Goal: Information Seeking & Learning: Learn about a topic

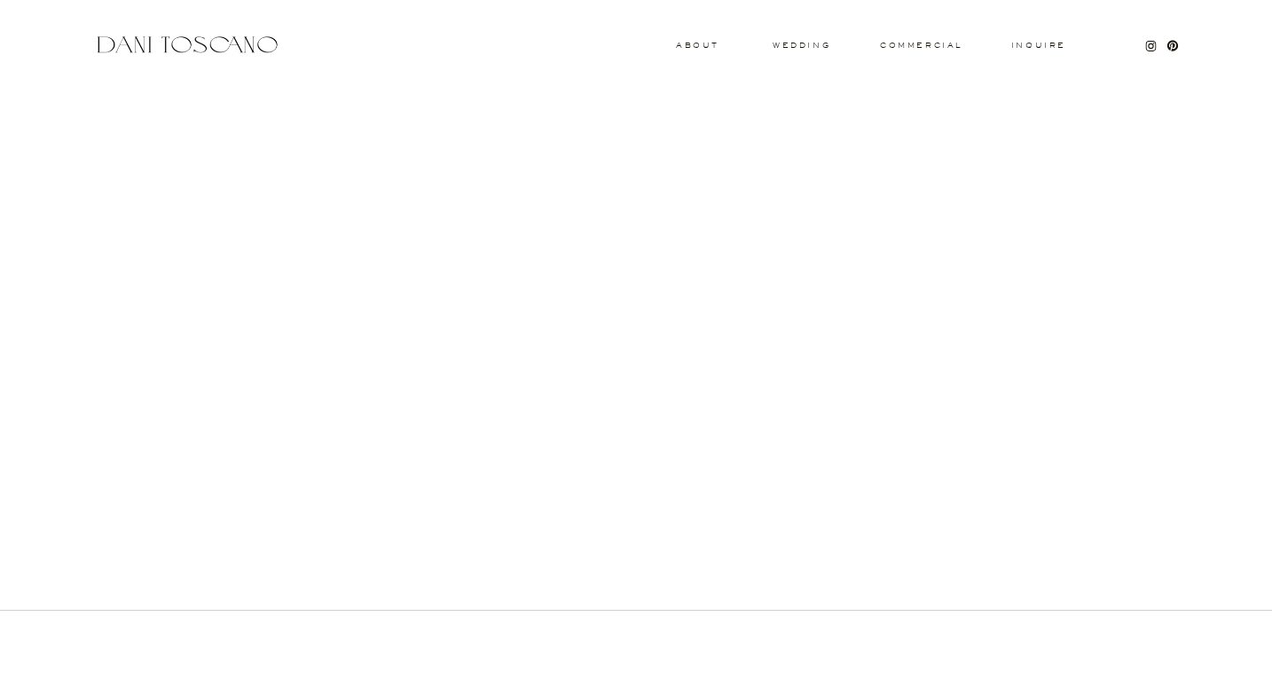
scroll to position [647, 0]
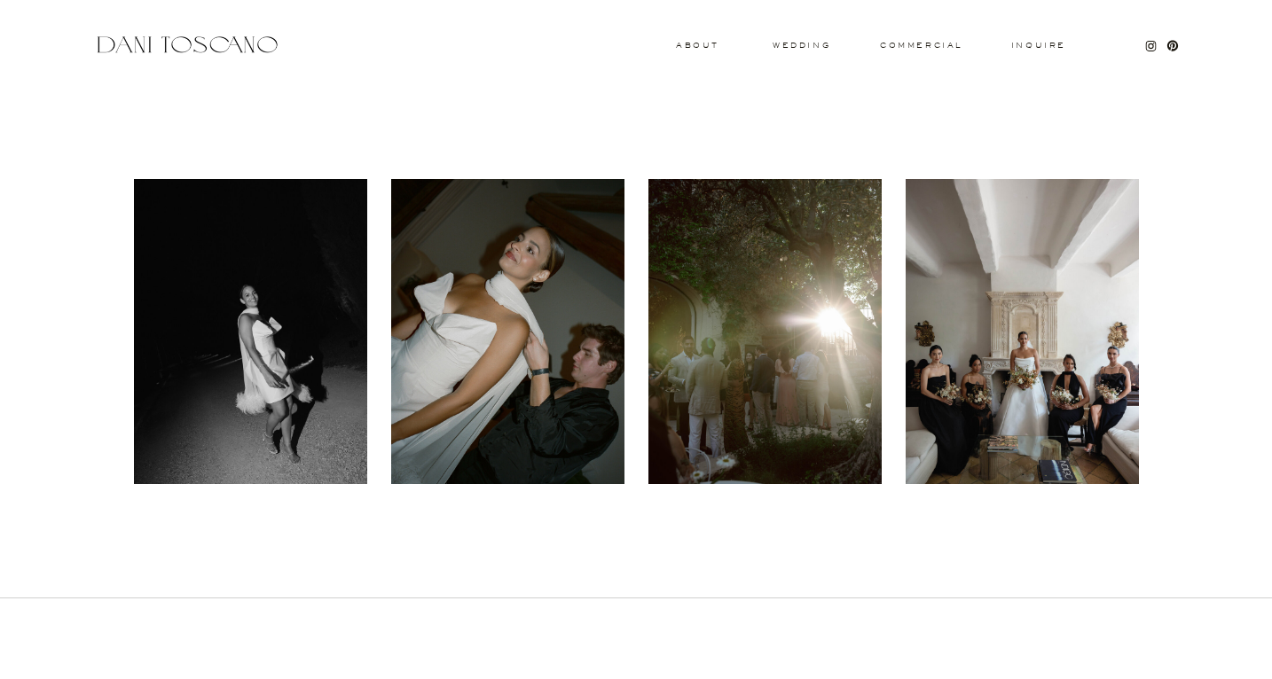
click at [537, 297] on div at bounding box center [507, 331] width 233 height 305
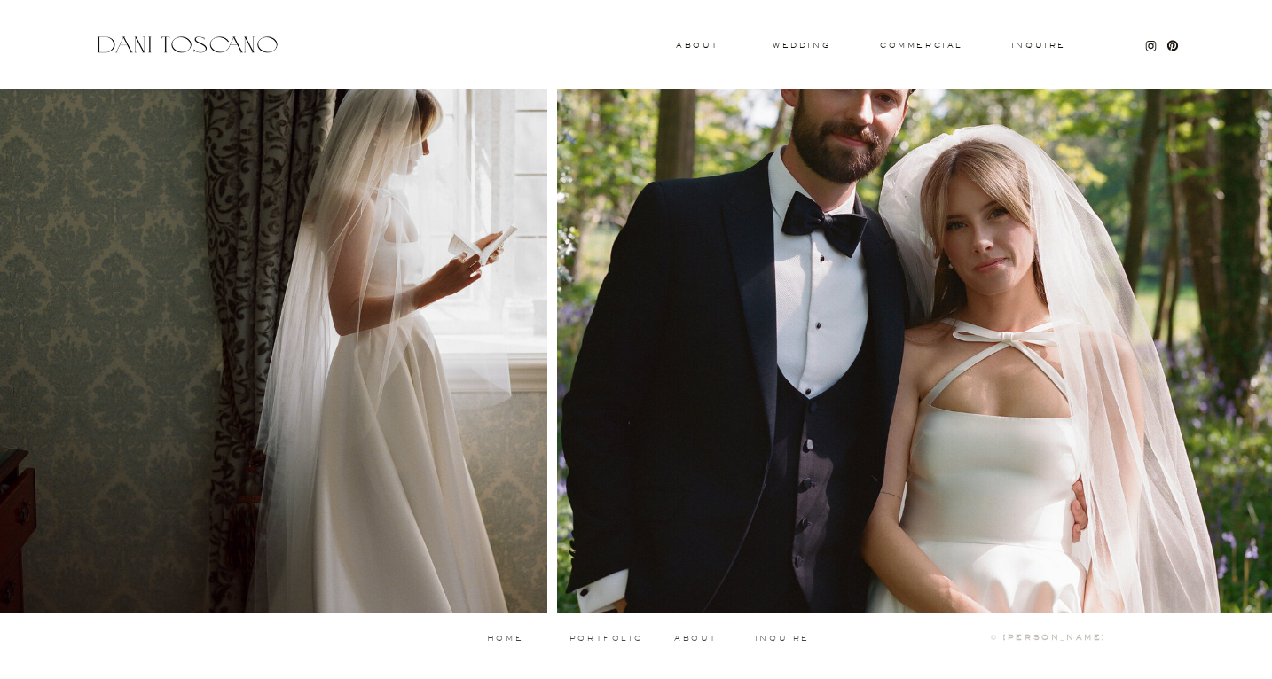
scroll to position [1595, 0]
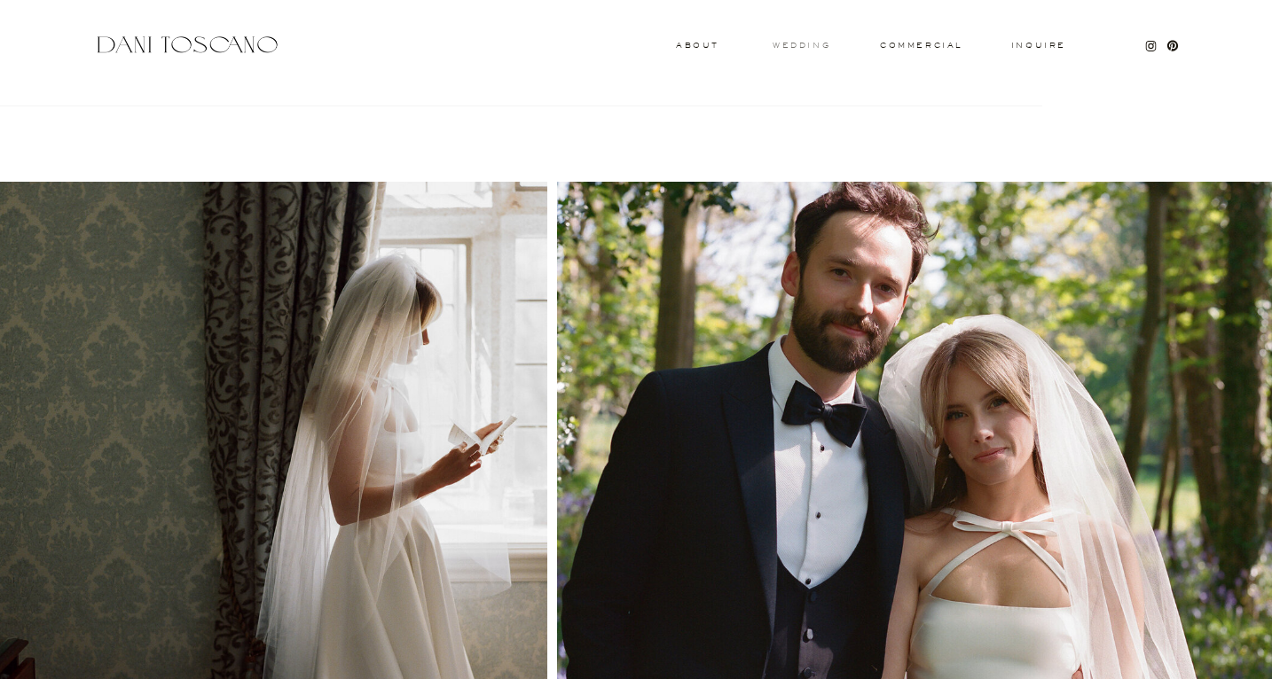
click at [798, 43] on h3 "wedding" at bounding box center [802, 45] width 58 height 6
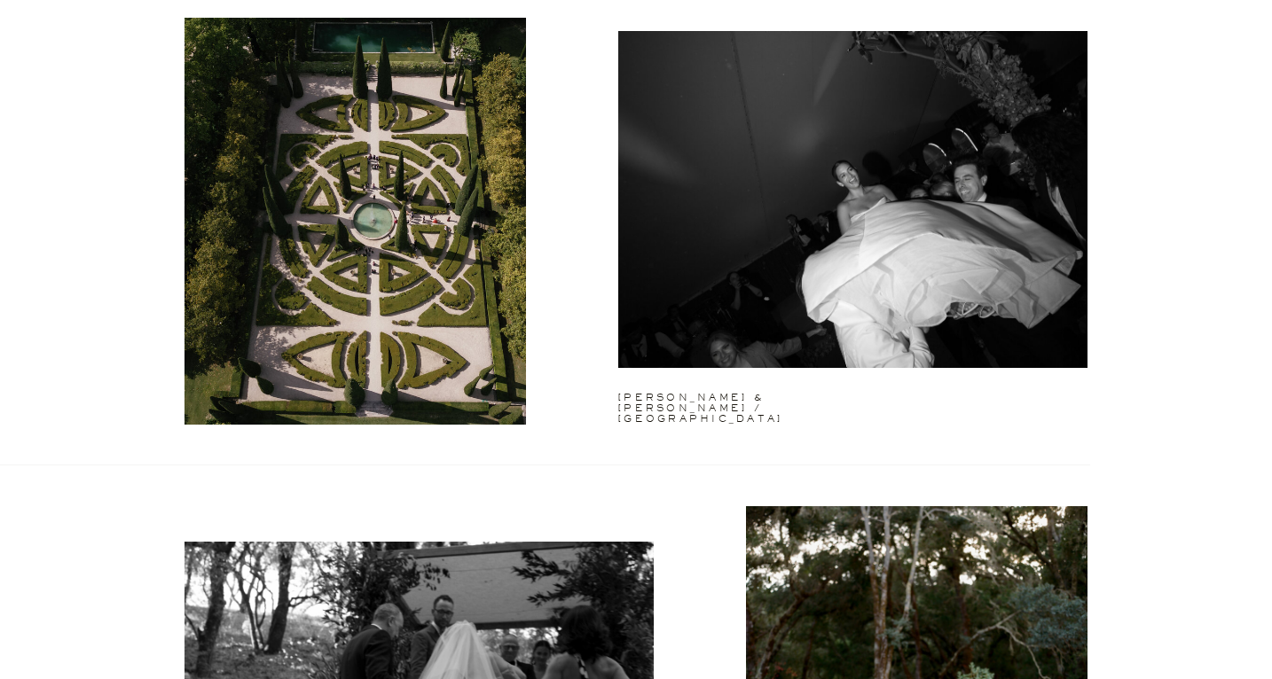
scroll to position [2231, 0]
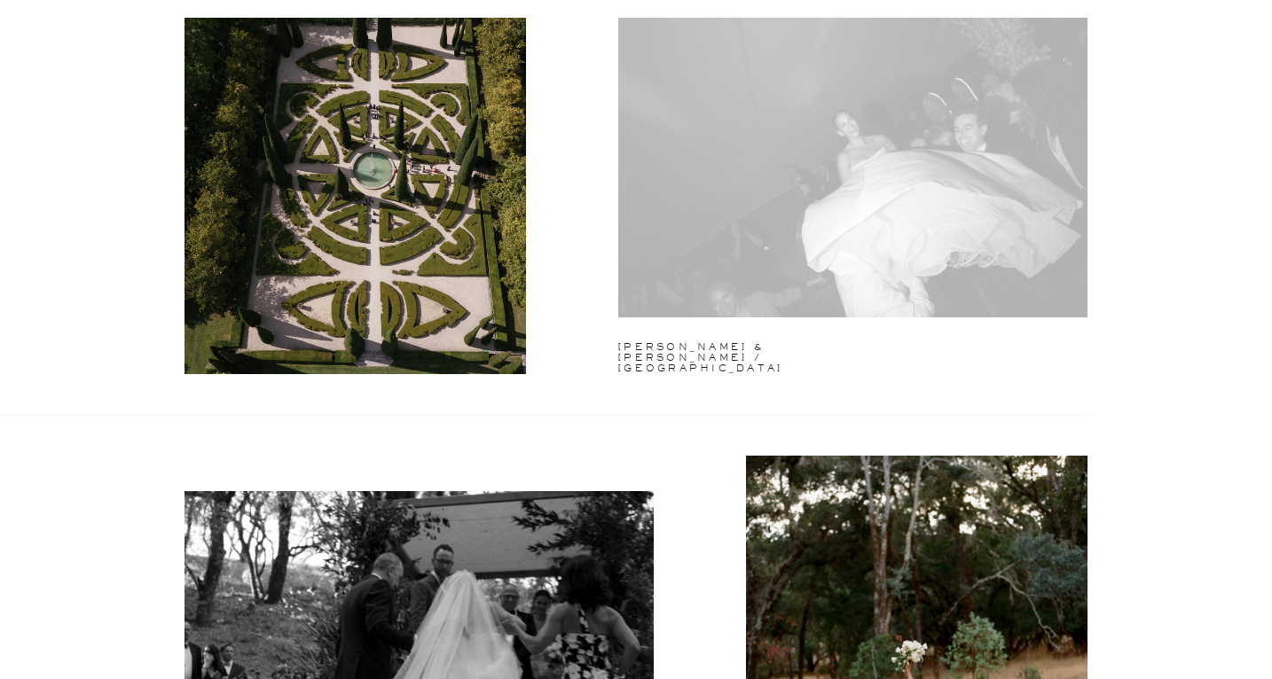
click at [828, 201] on div at bounding box center [852, 148] width 469 height 337
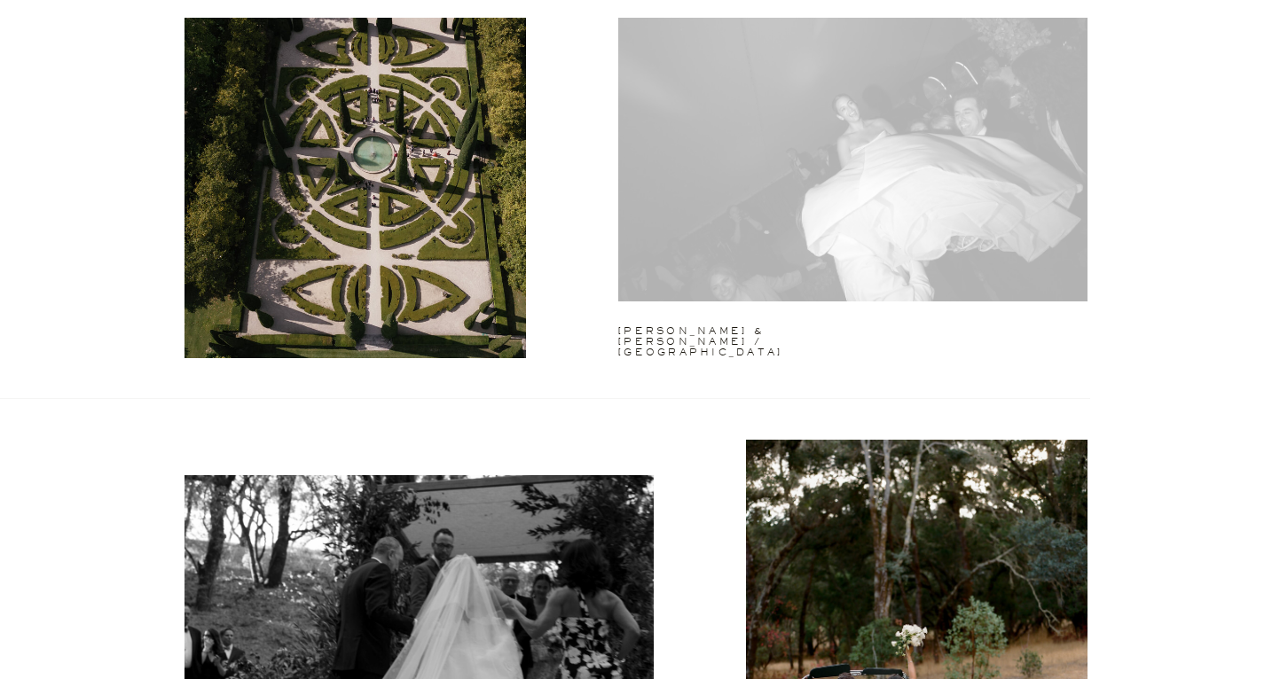
scroll to position [2252, 0]
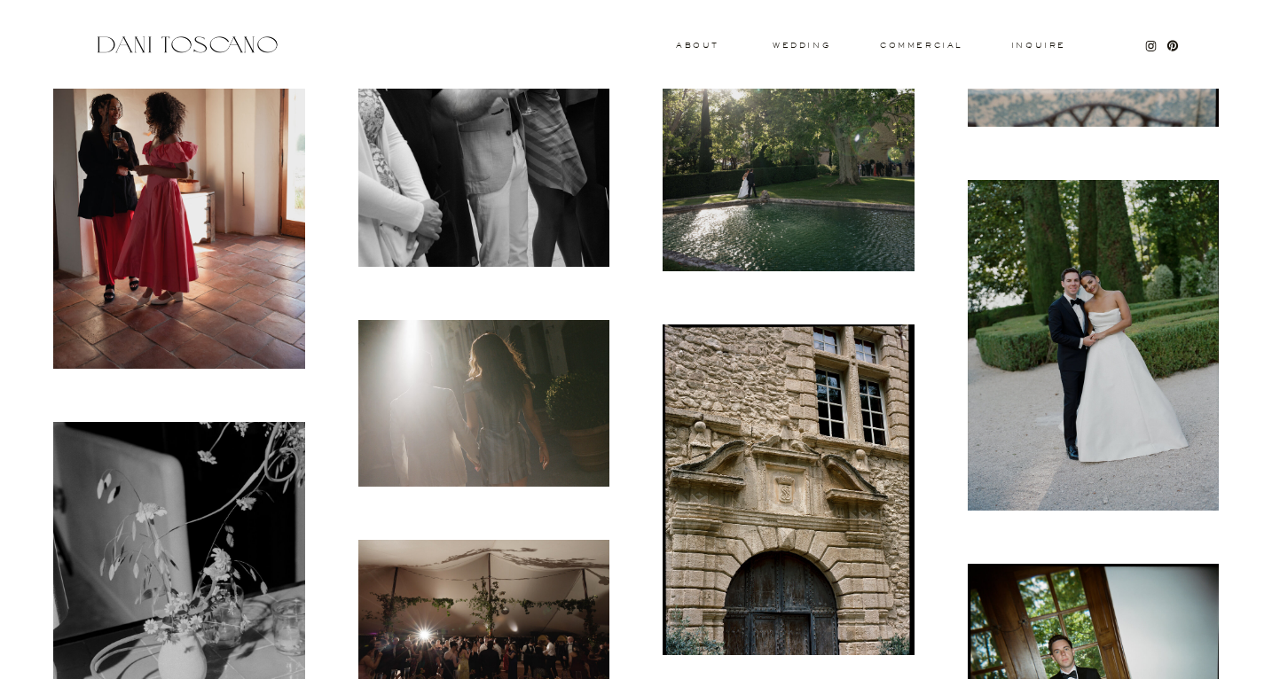
scroll to position [1994, 0]
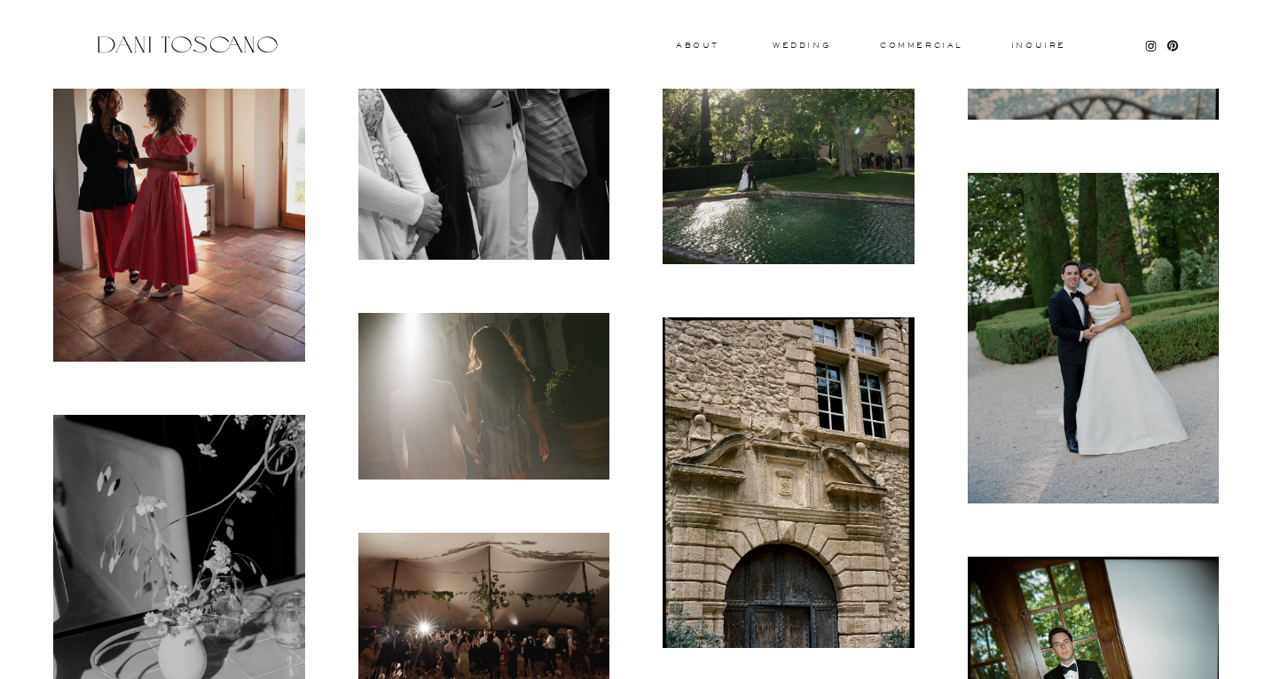
click at [1070, 326] on img at bounding box center [1094, 338] width 252 height 331
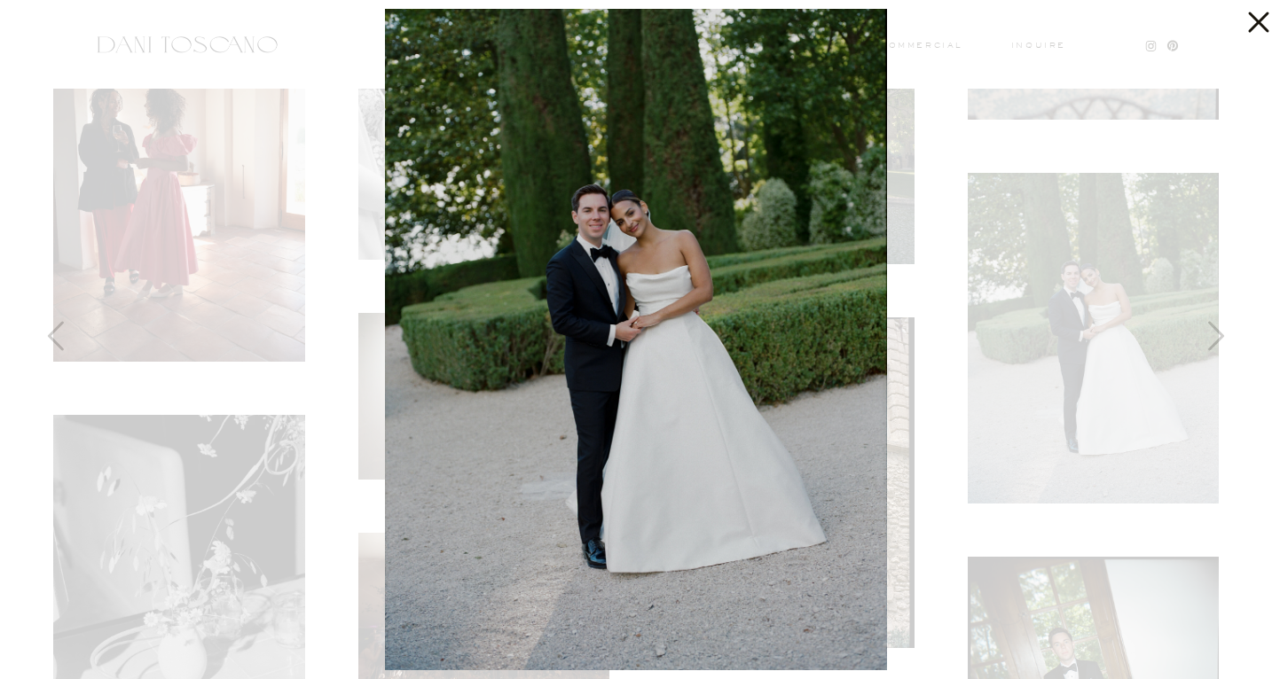
click at [1068, 37] on div at bounding box center [636, 339] width 1272 height 679
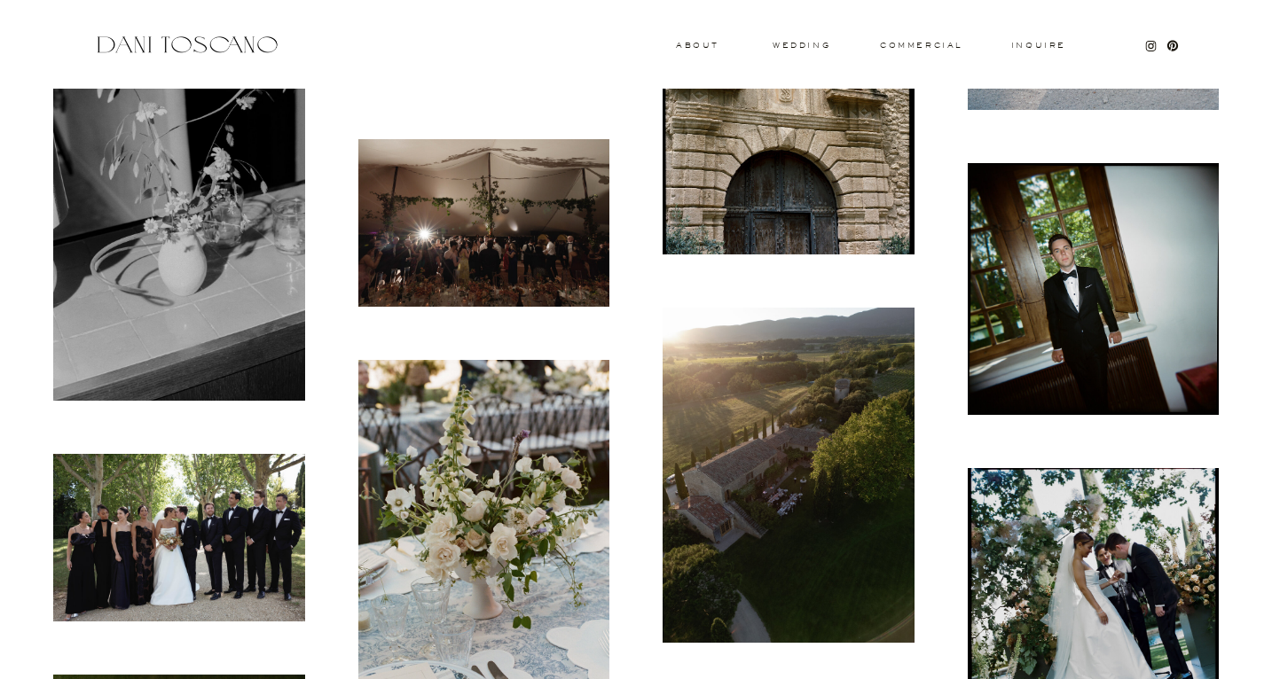
scroll to position [2522, 0]
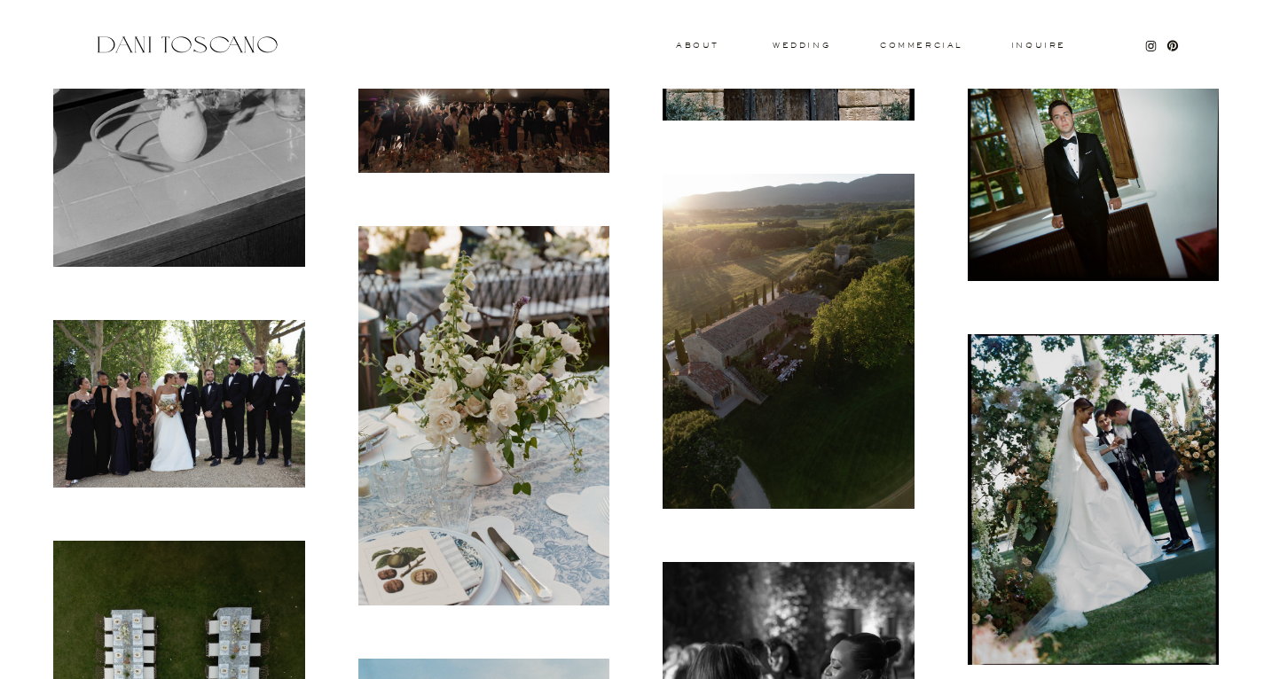
click at [148, 389] on img at bounding box center [179, 404] width 252 height 168
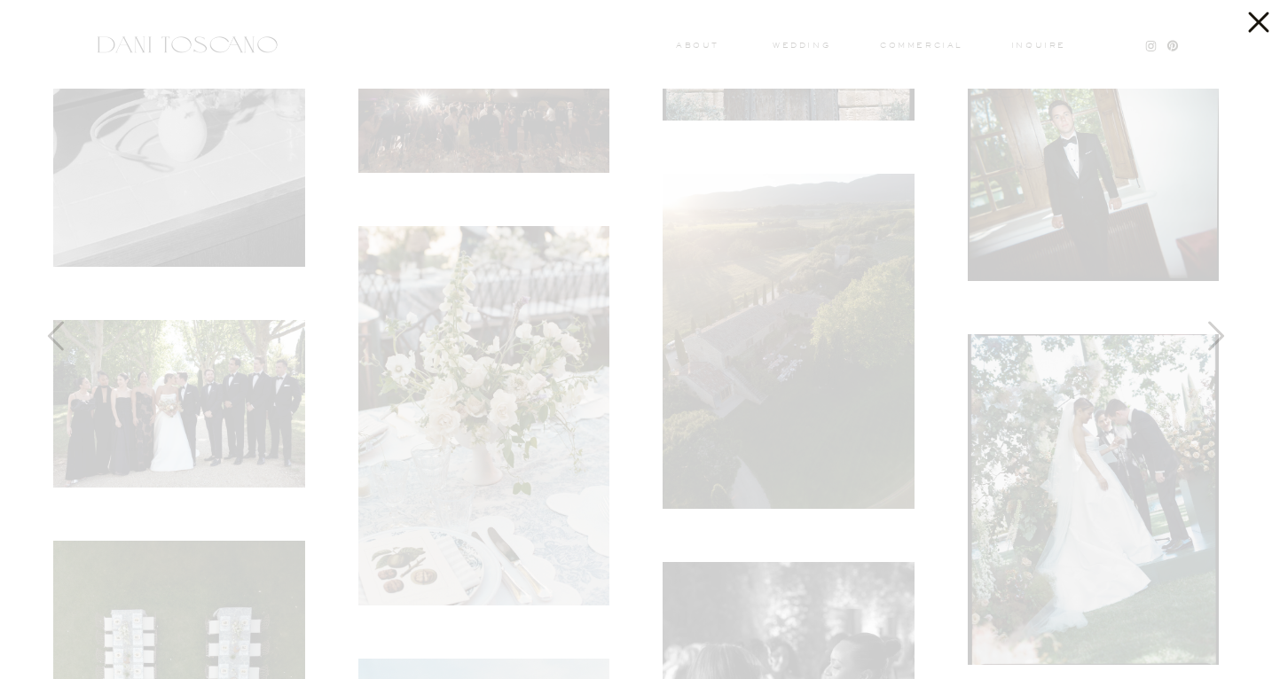
click at [172, 433] on div at bounding box center [636, 339] width 1272 height 679
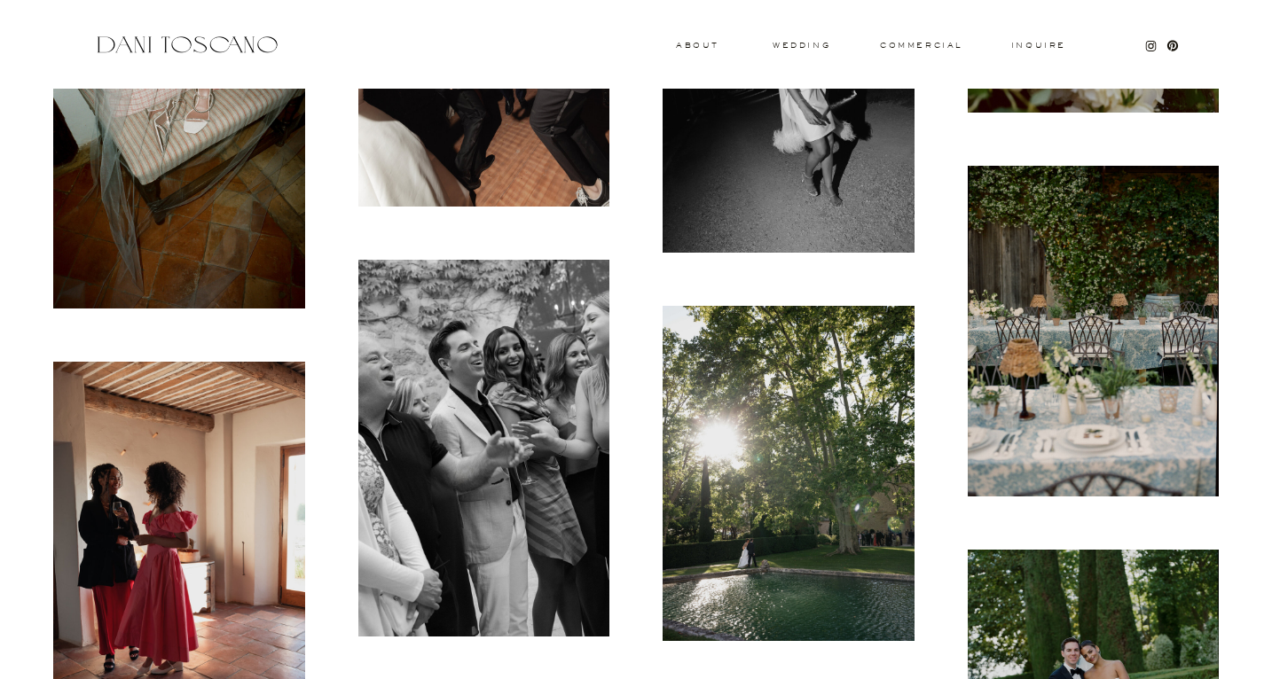
scroll to position [899, 0]
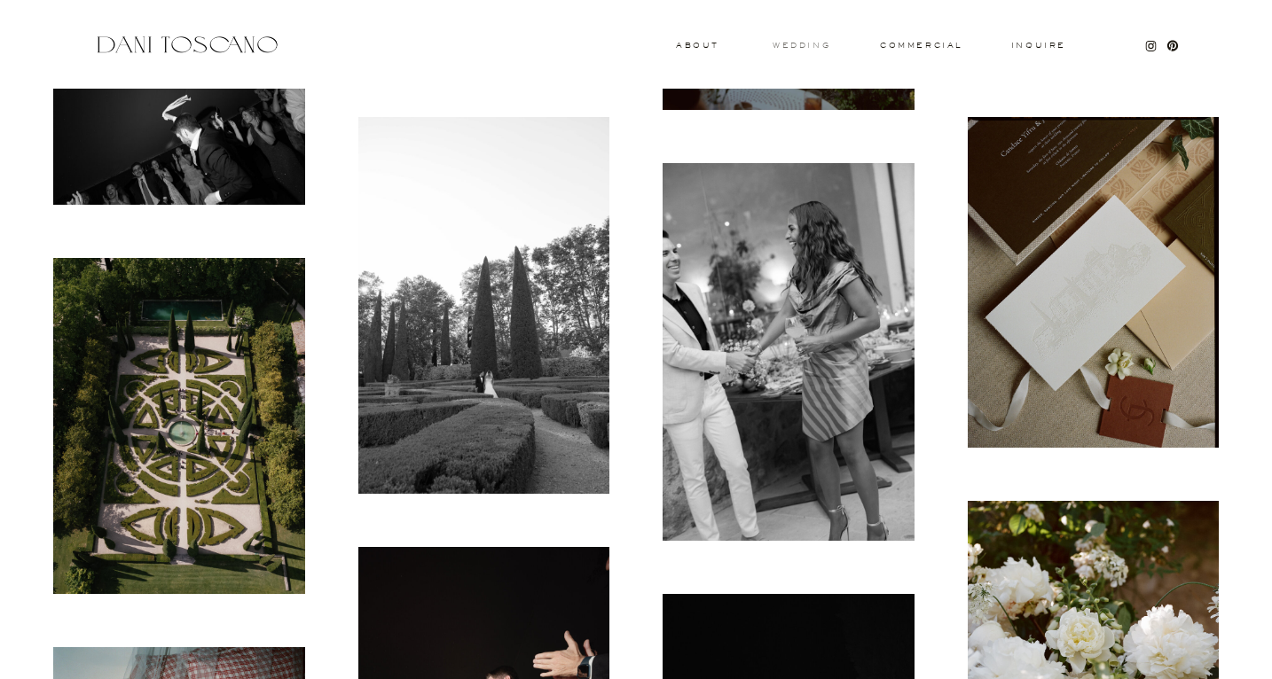
click at [805, 42] on h3 "wedding" at bounding box center [802, 45] width 58 height 6
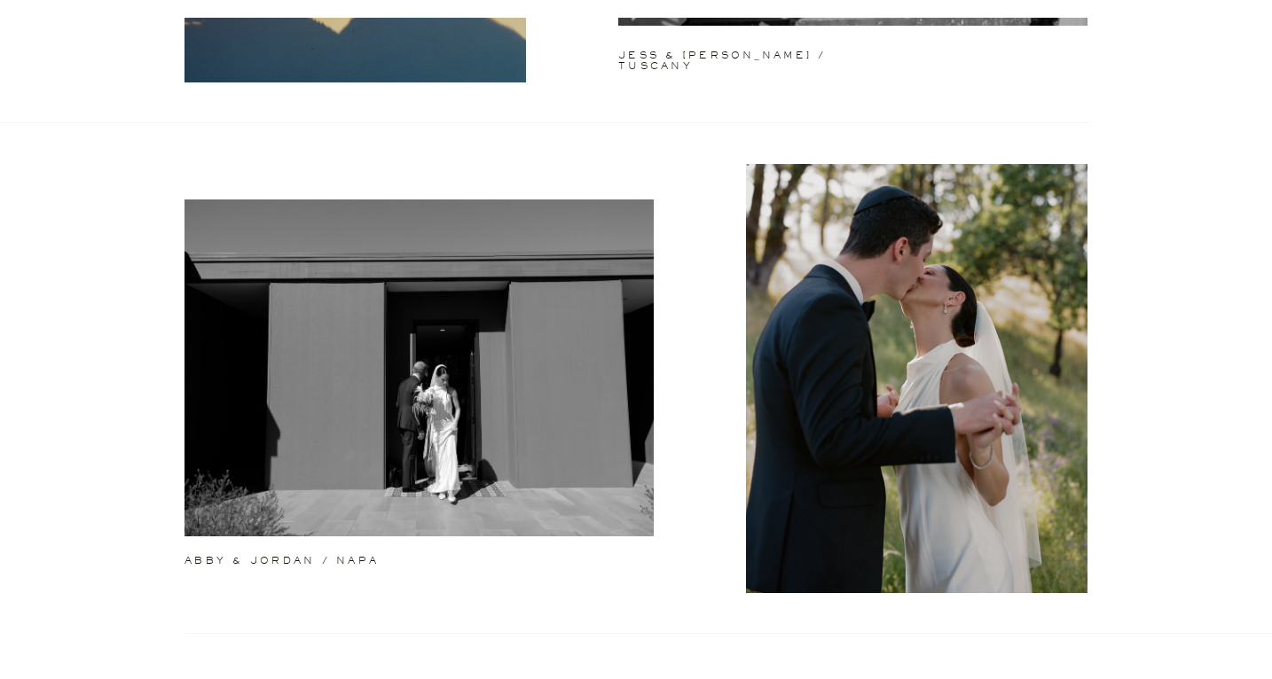
scroll to position [695, 0]
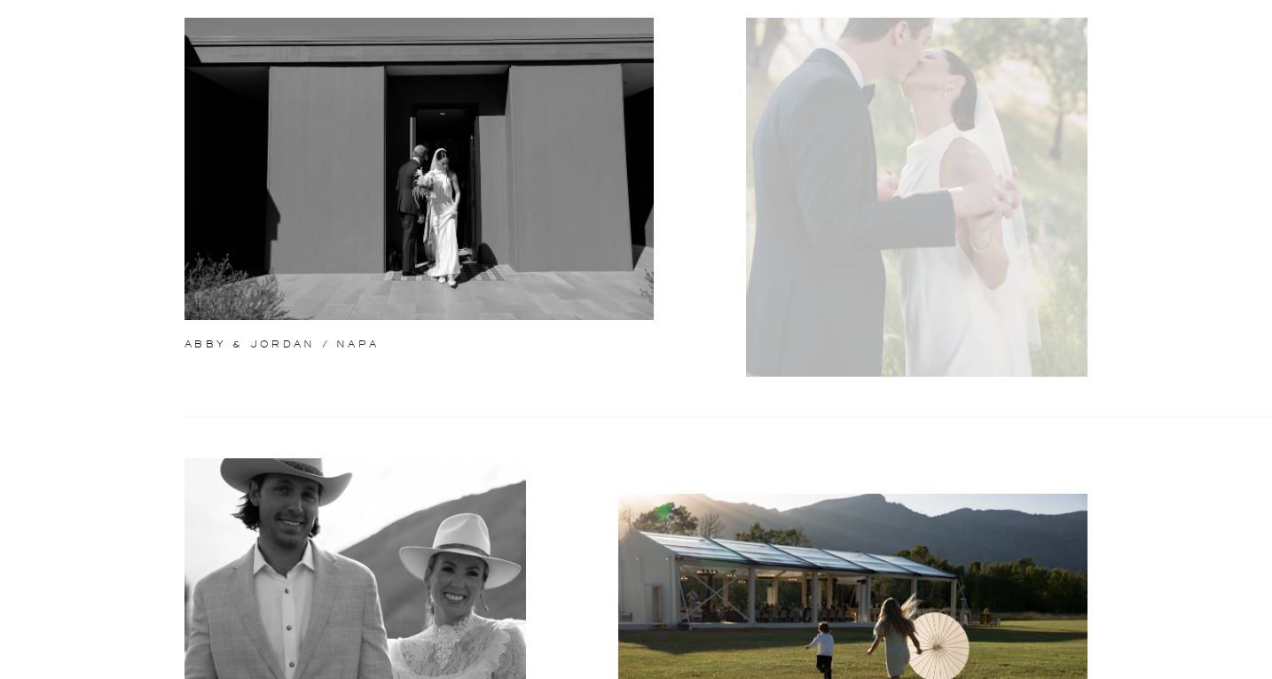
click at [894, 122] on div at bounding box center [916, 162] width 341 height 429
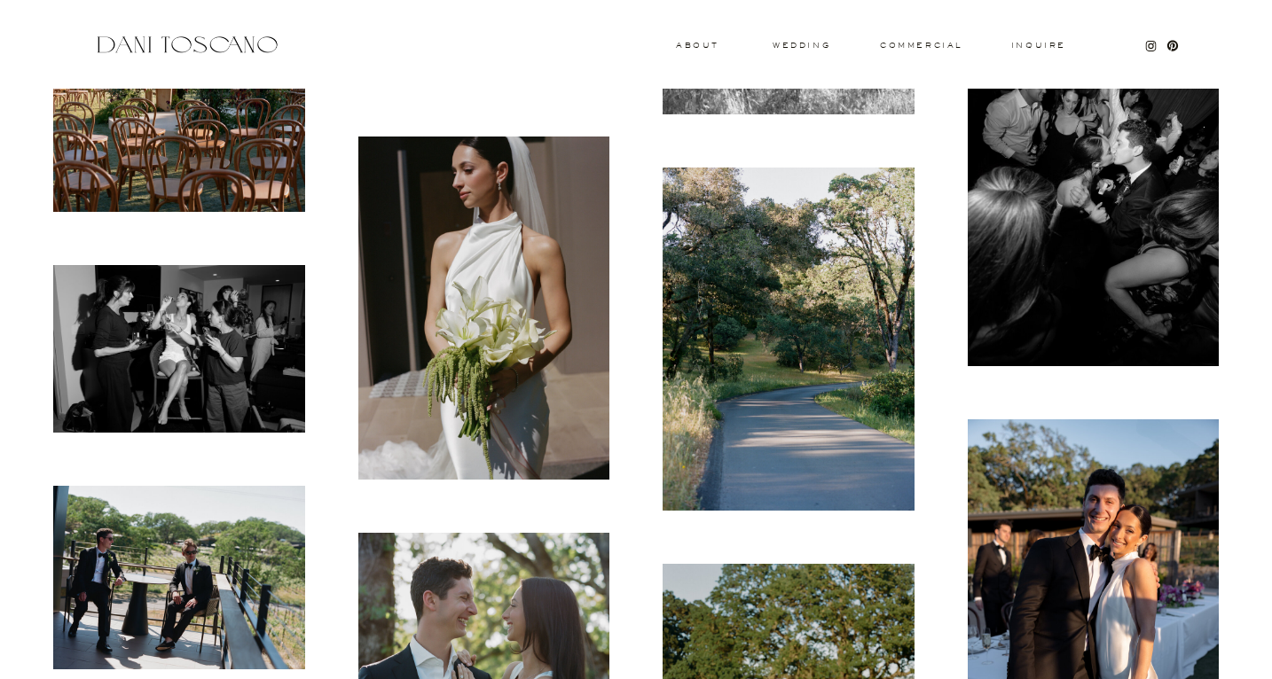
scroll to position [5836, 0]
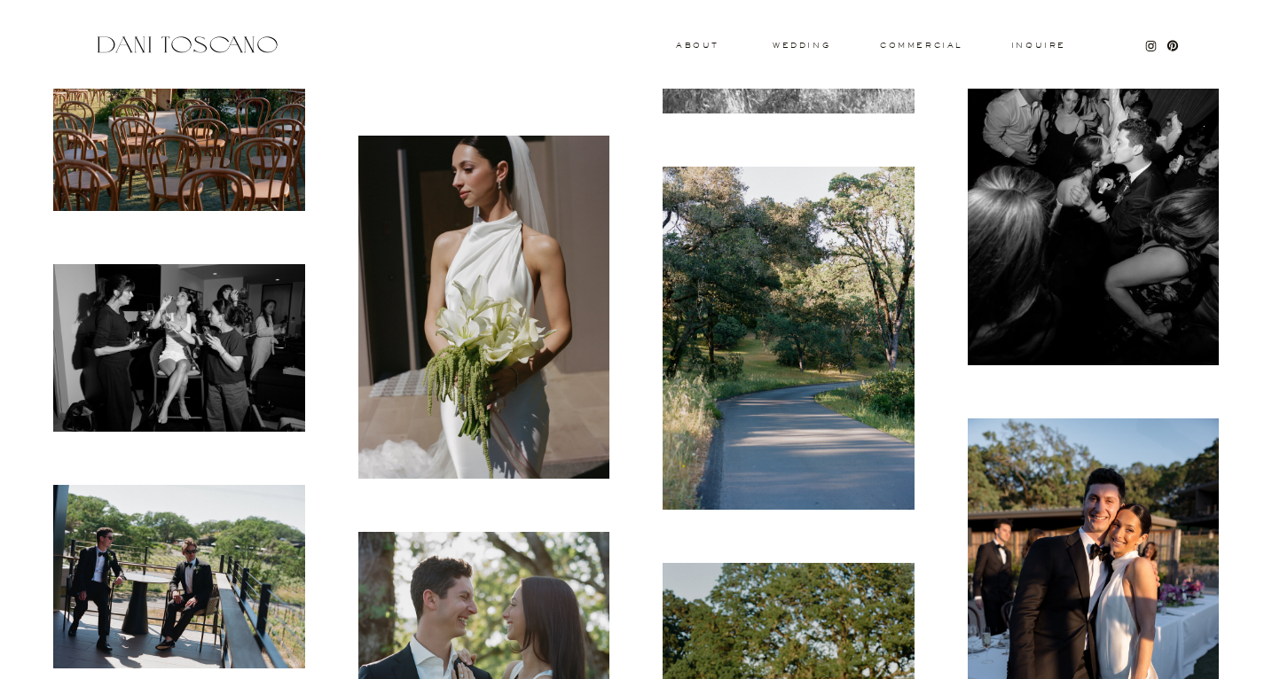
click at [426, 213] on img at bounding box center [484, 307] width 252 height 343
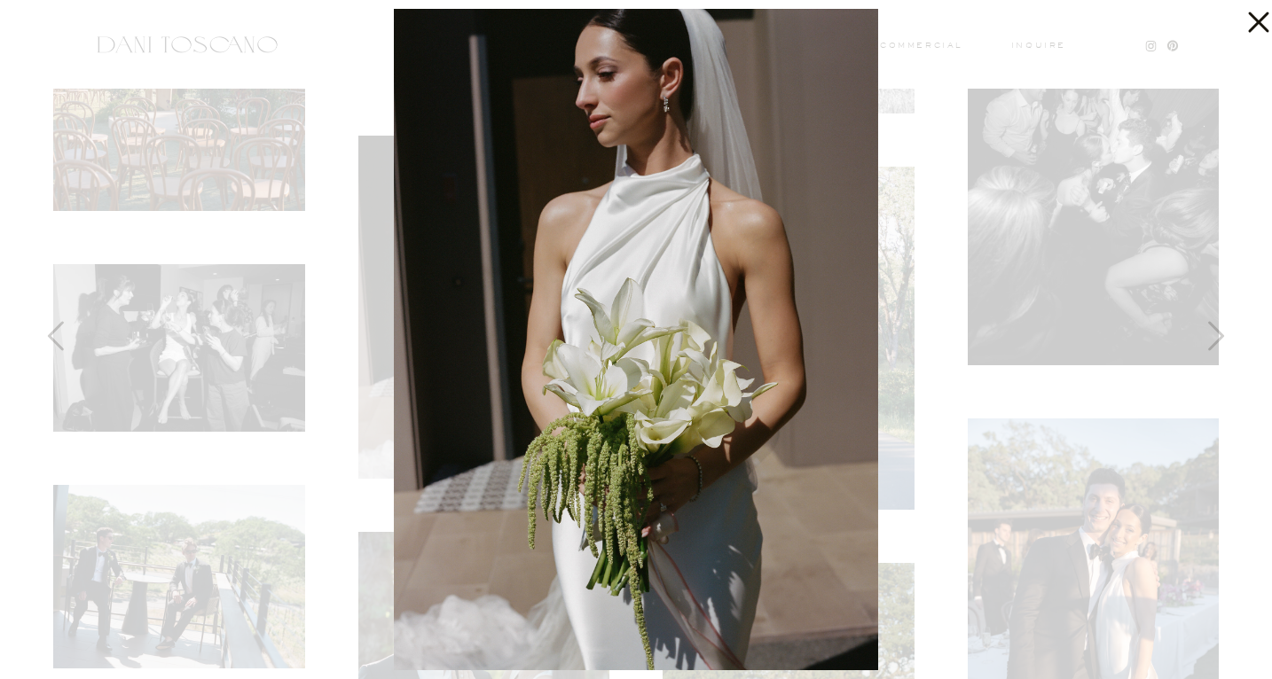
click at [271, 20] on div at bounding box center [636, 339] width 1272 height 679
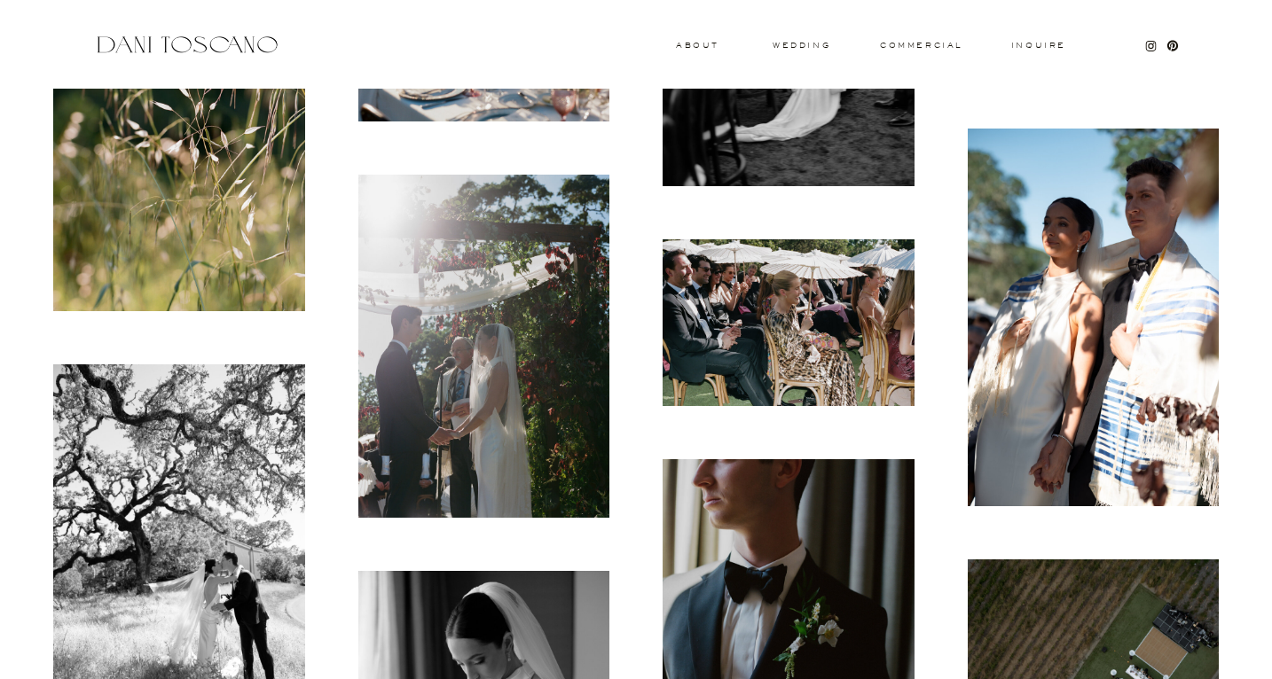
scroll to position [6987, 0]
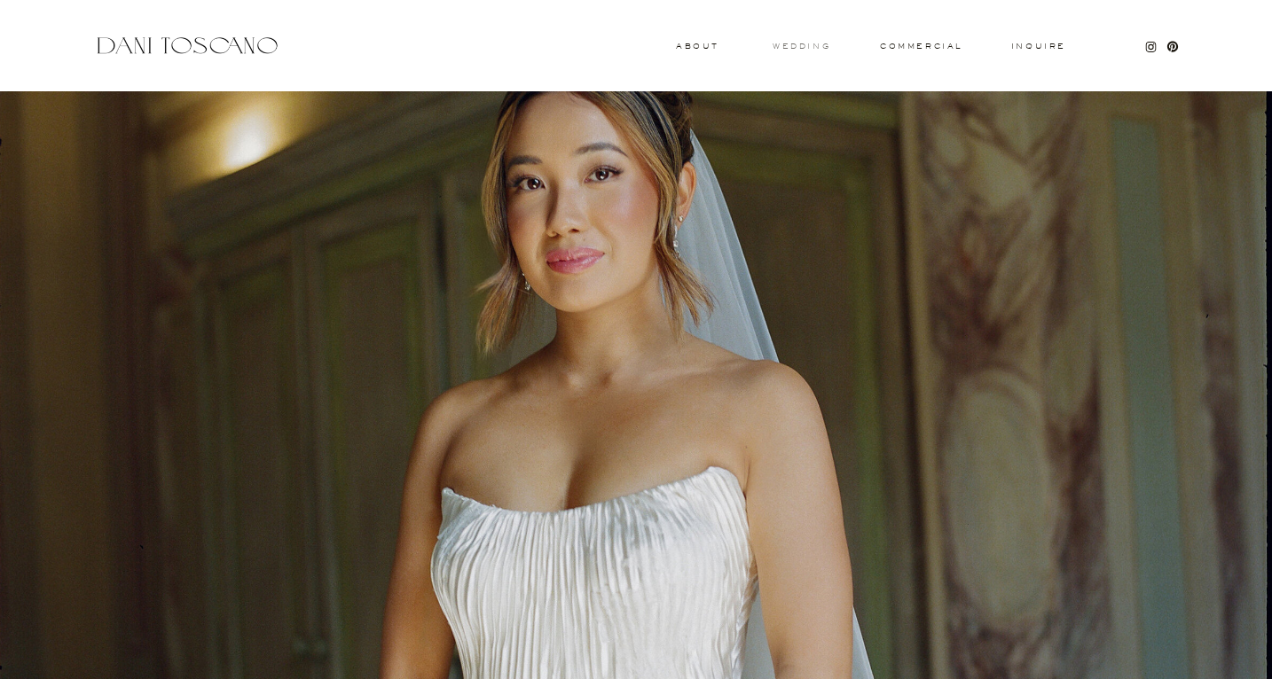
click at [799, 45] on h3 "wedding" at bounding box center [802, 46] width 58 height 6
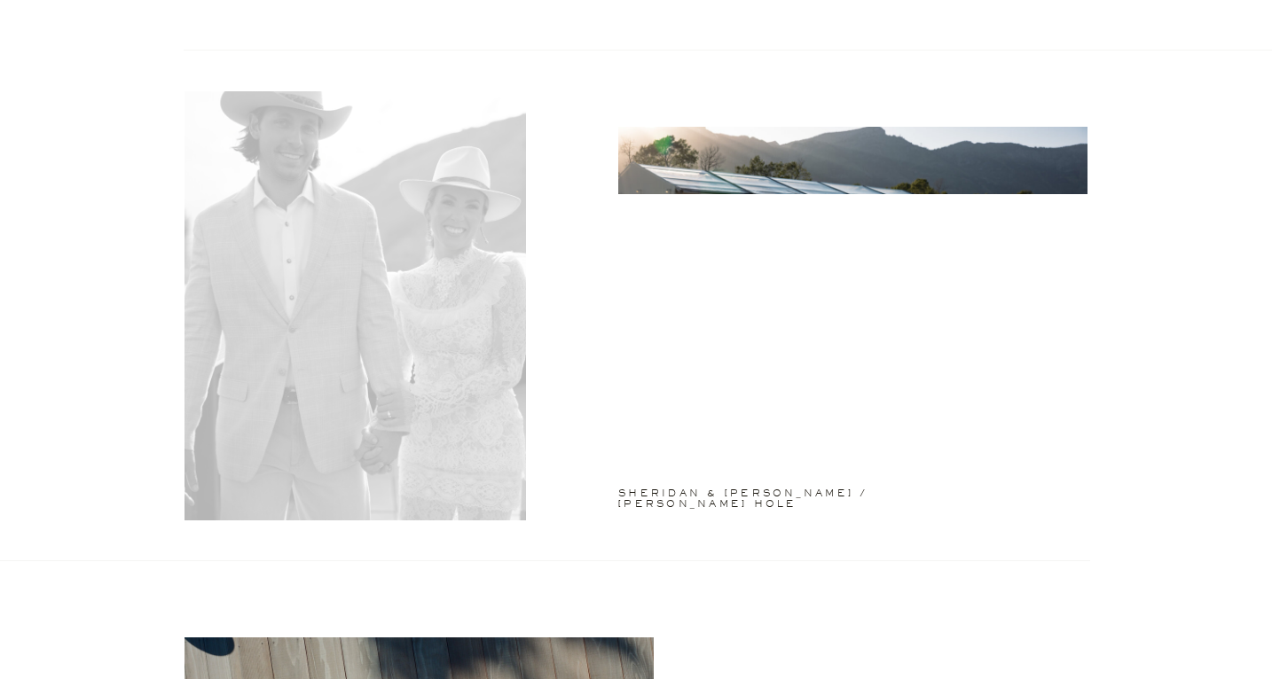
scroll to position [1064, 0]
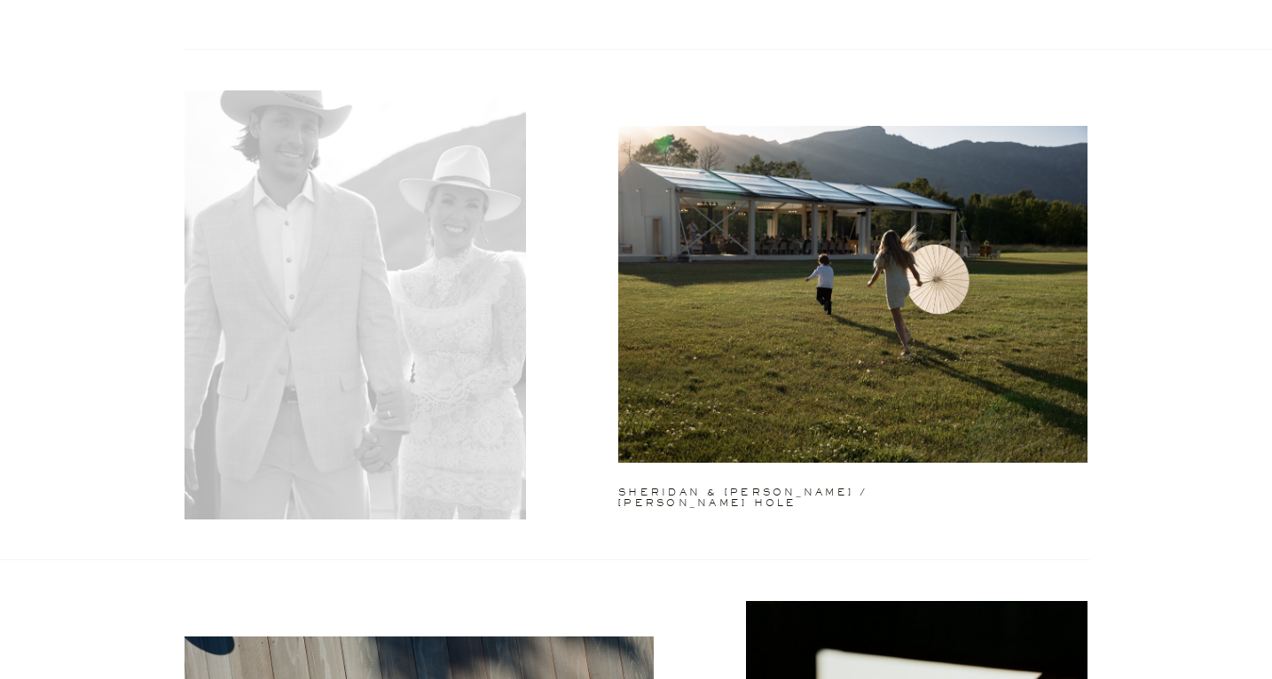
click at [386, 318] on div at bounding box center [354, 304] width 341 height 429
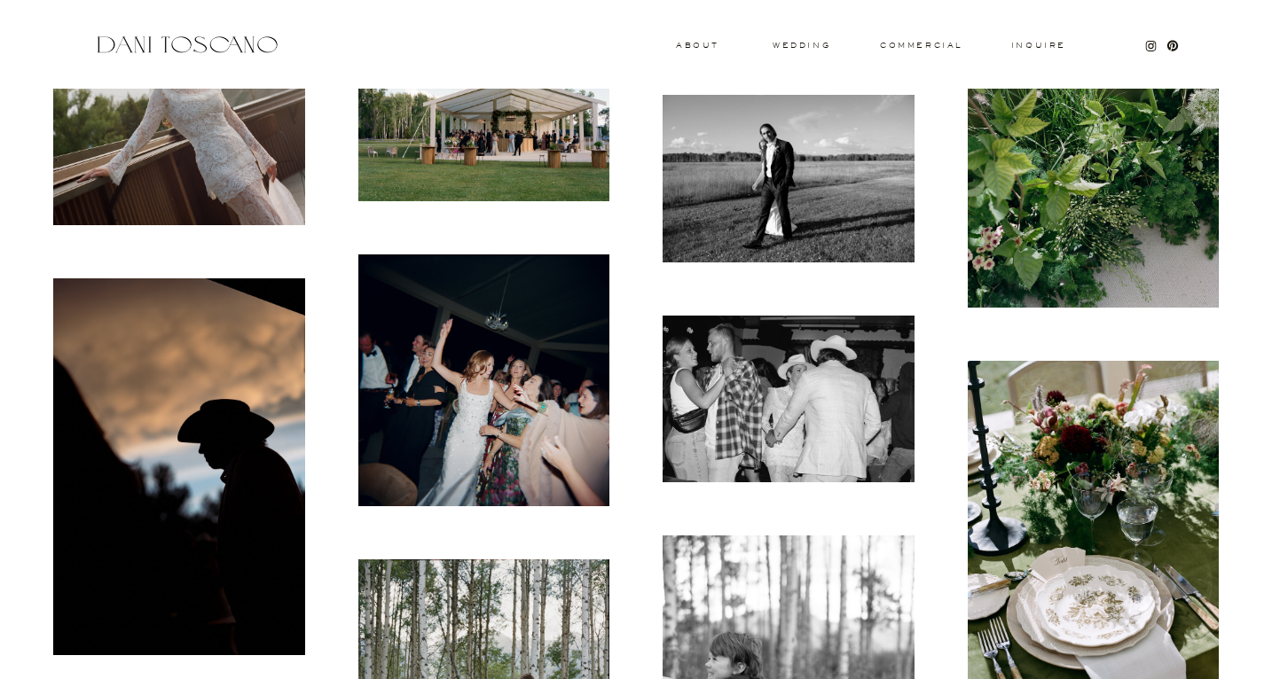
scroll to position [2196, 0]
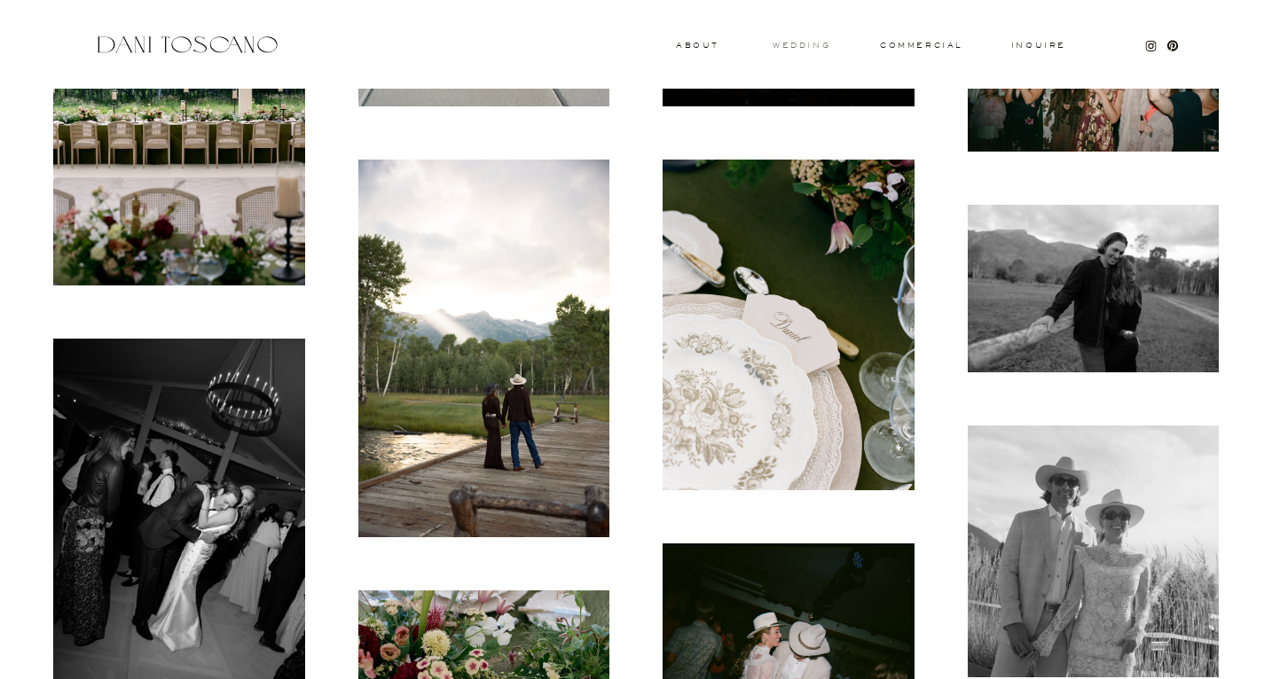
click at [818, 47] on h3 "wedding" at bounding box center [802, 45] width 58 height 6
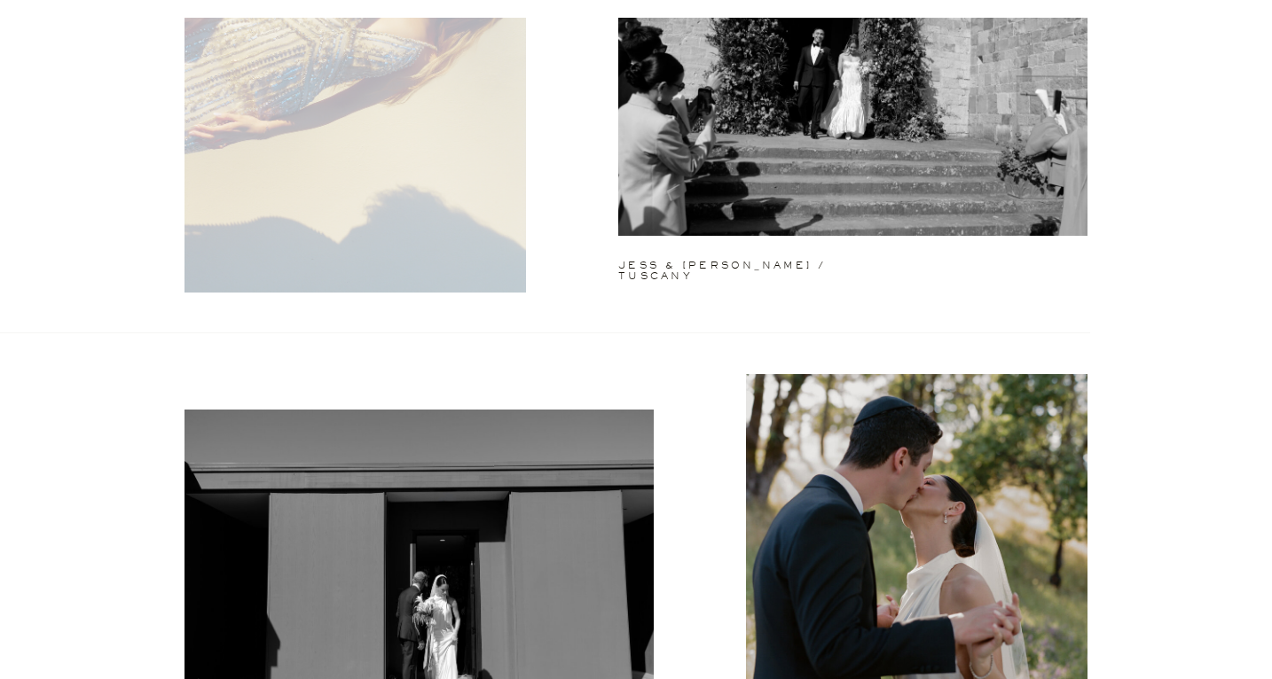
scroll to position [266, 0]
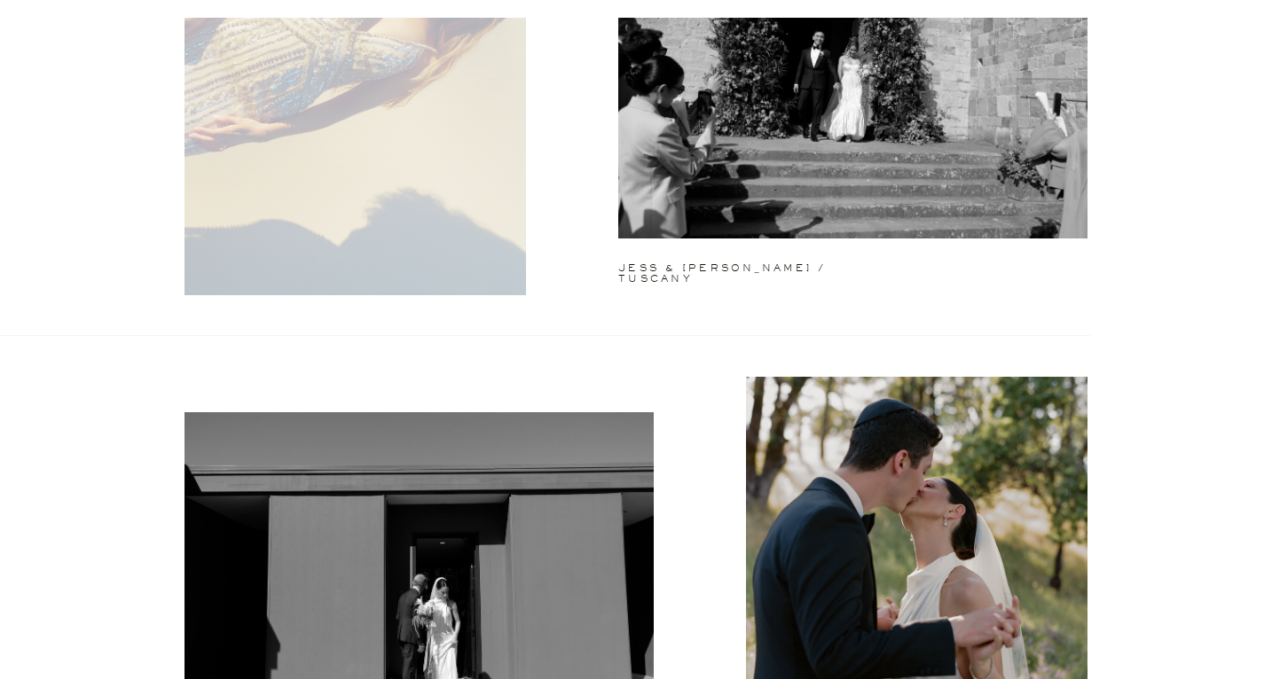
click at [361, 158] on div at bounding box center [354, 80] width 341 height 429
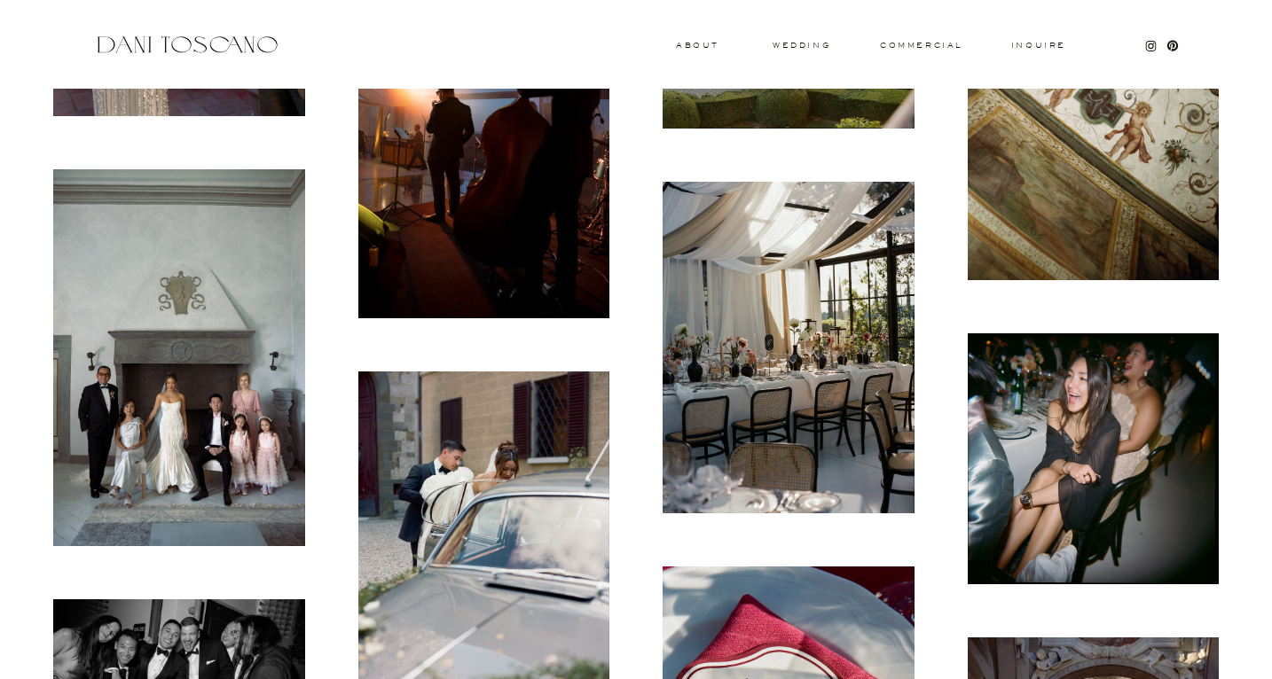
scroll to position [3174, 0]
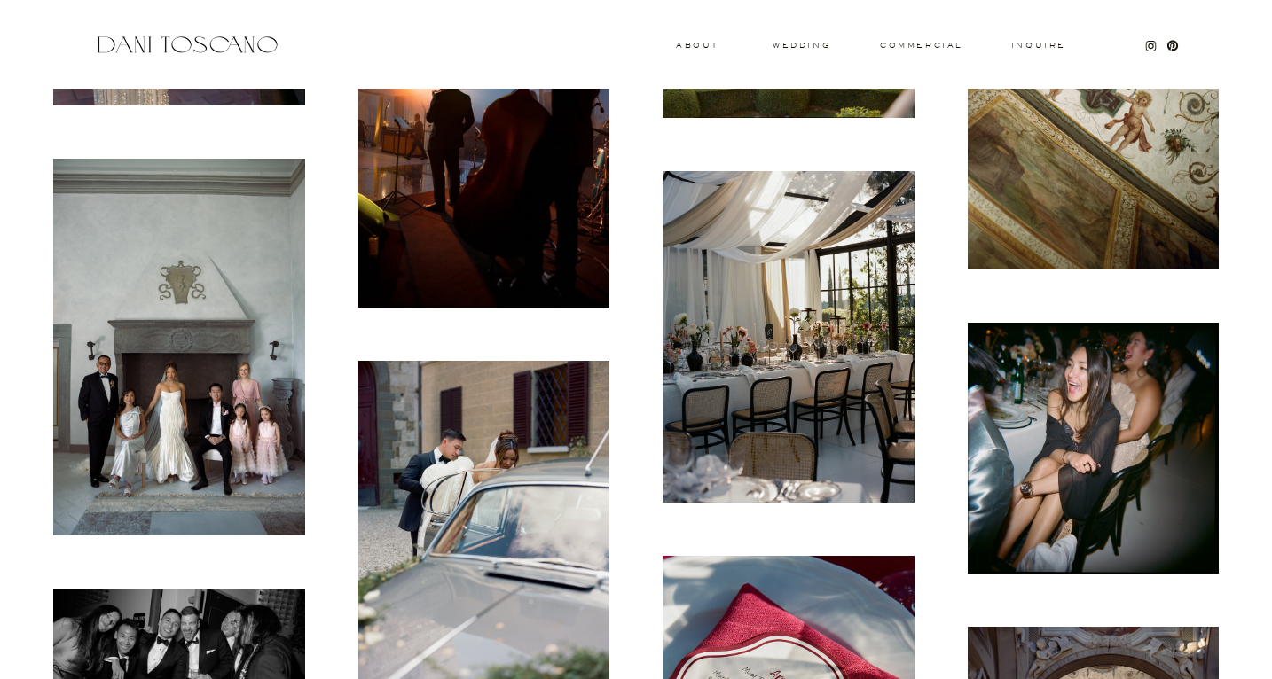
click at [197, 361] on img at bounding box center [179, 347] width 252 height 377
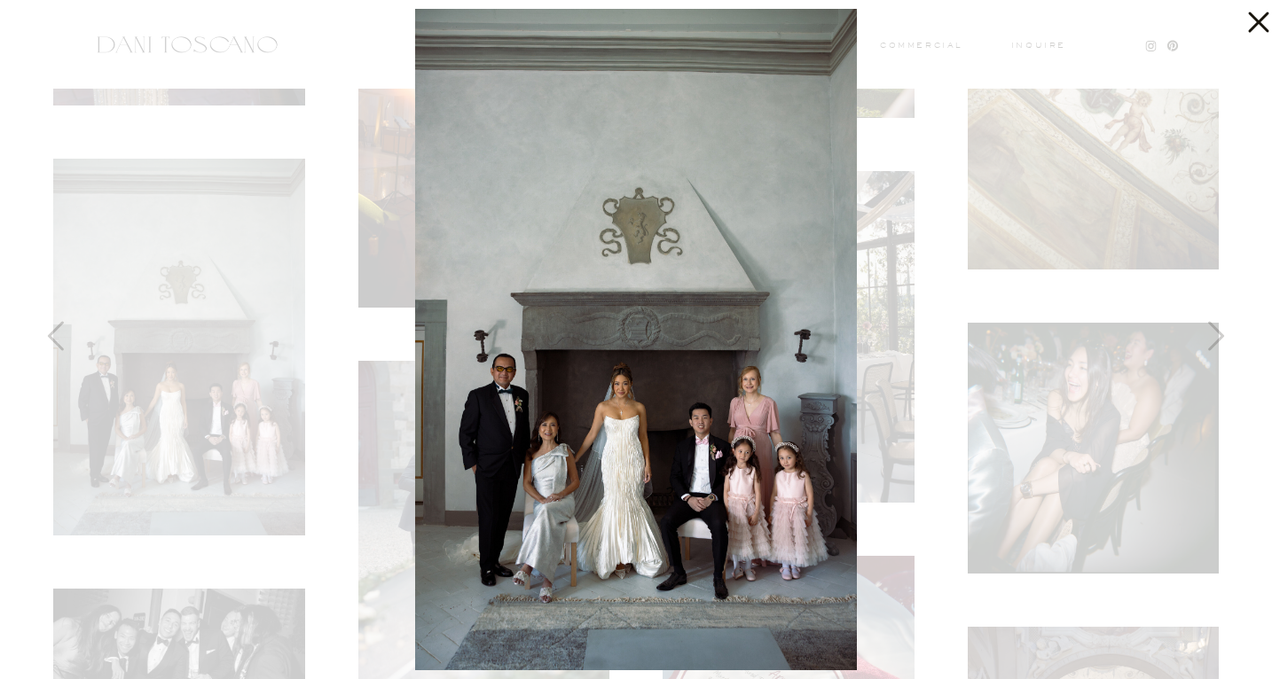
click at [238, 107] on div at bounding box center [636, 339] width 1272 height 679
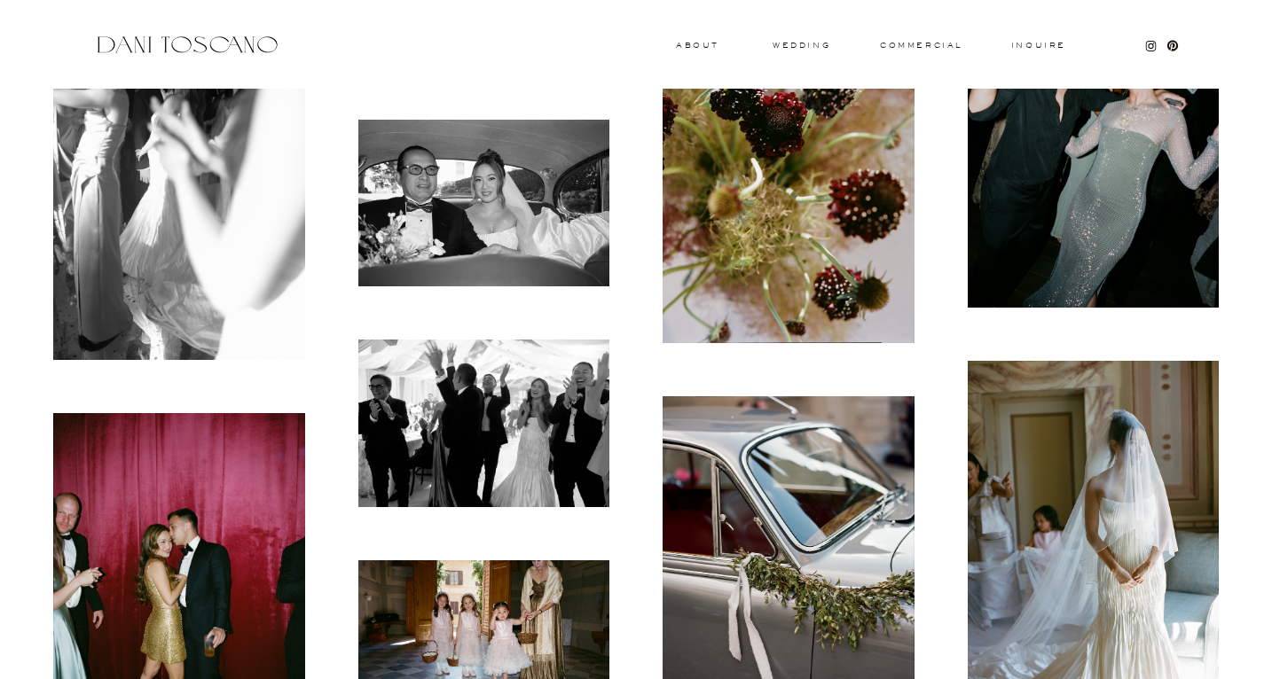
scroll to position [7884, 0]
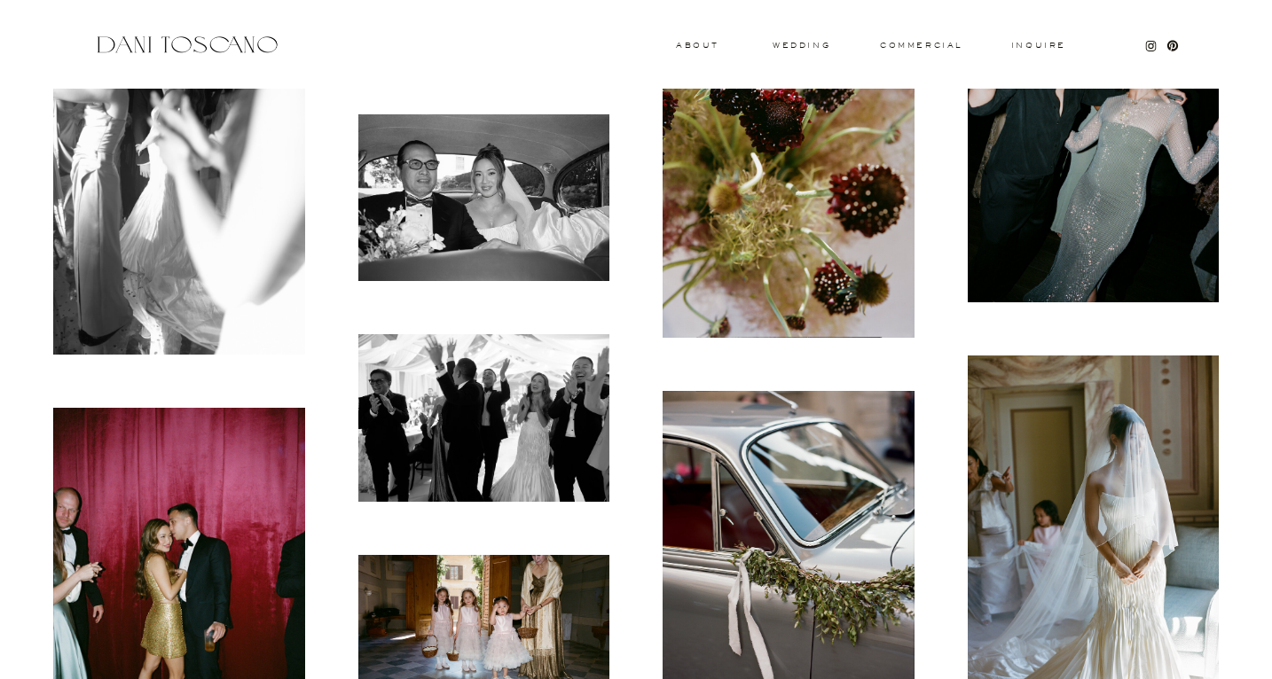
click at [530, 599] on img at bounding box center [484, 638] width 252 height 167
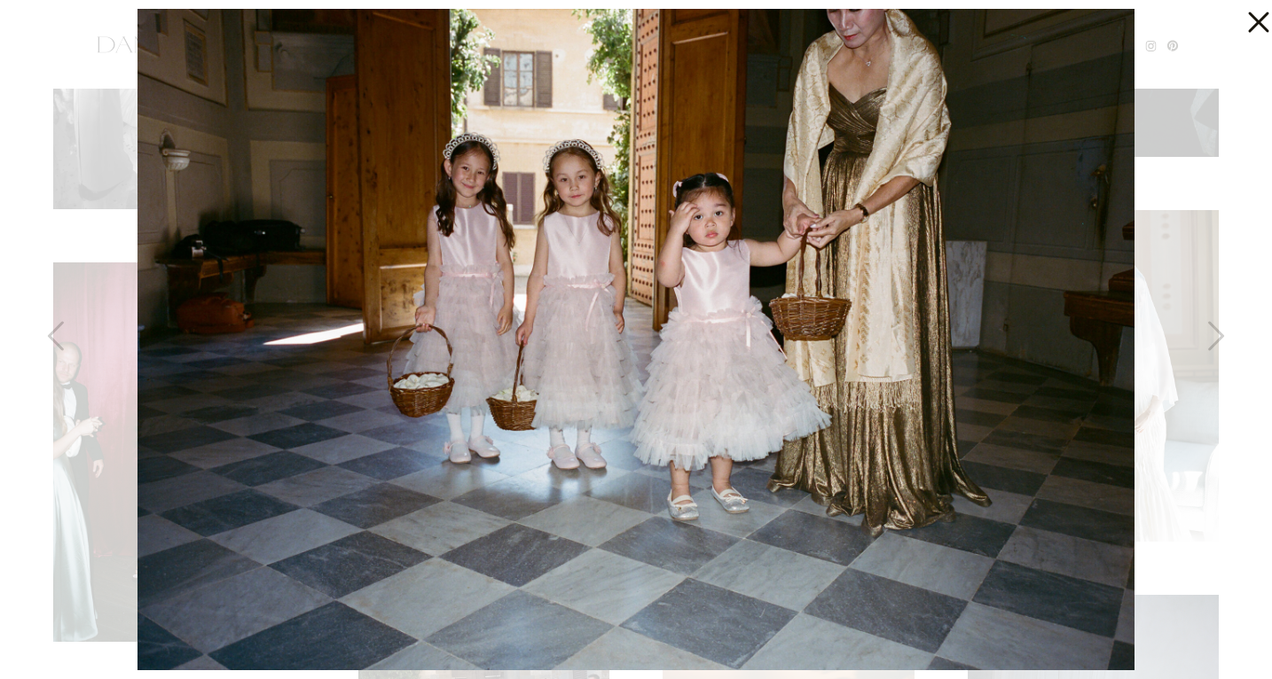
scroll to position [8022, 0]
click at [1256, 20] on icon at bounding box center [1258, 22] width 20 height 20
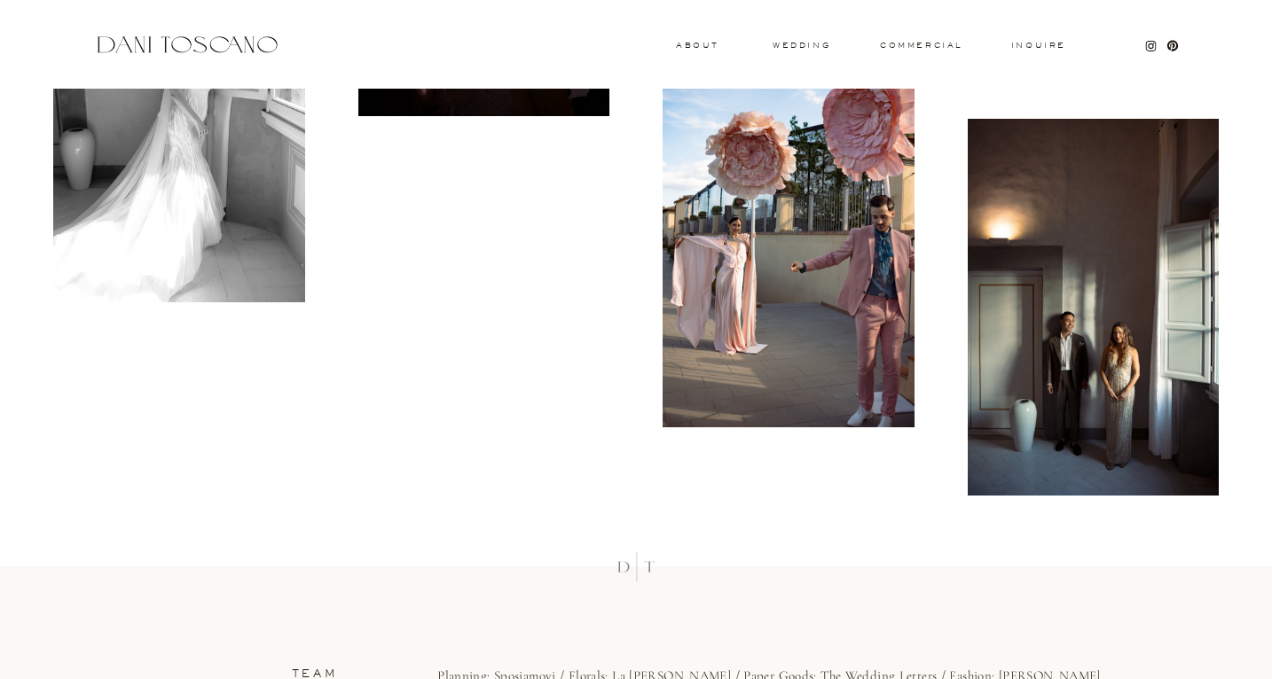
scroll to position [14308, 0]
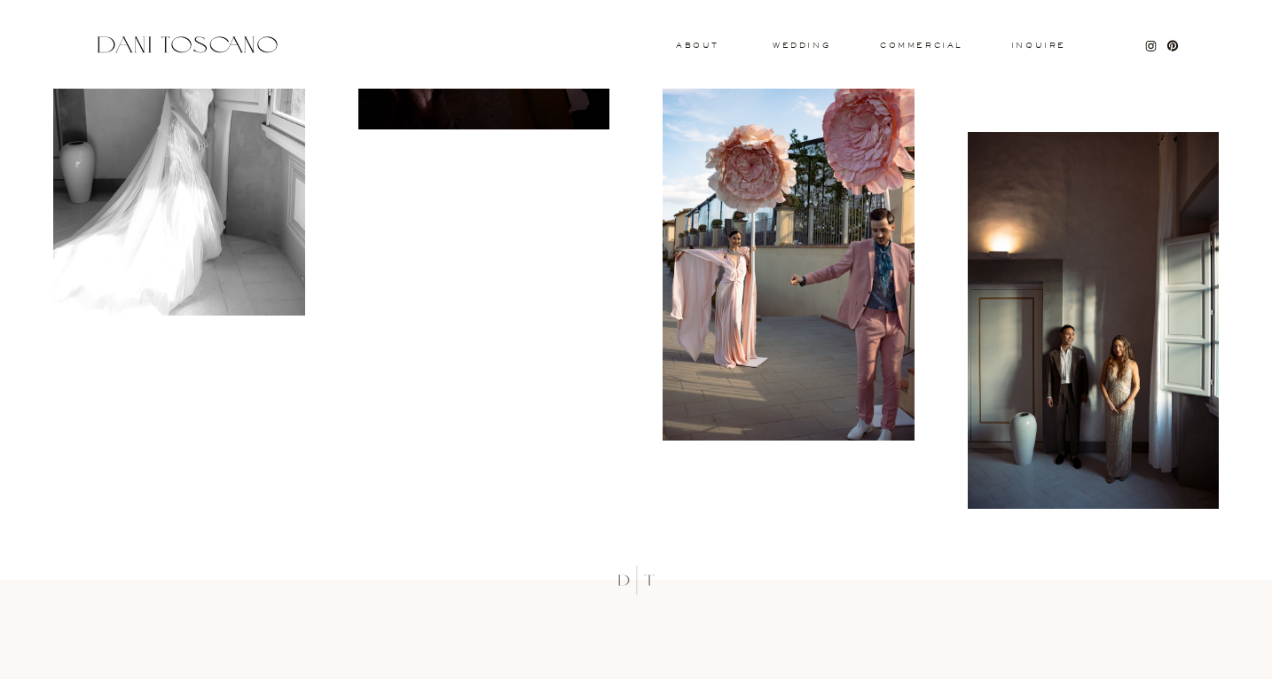
click at [775, 365] on img at bounding box center [789, 252] width 252 height 377
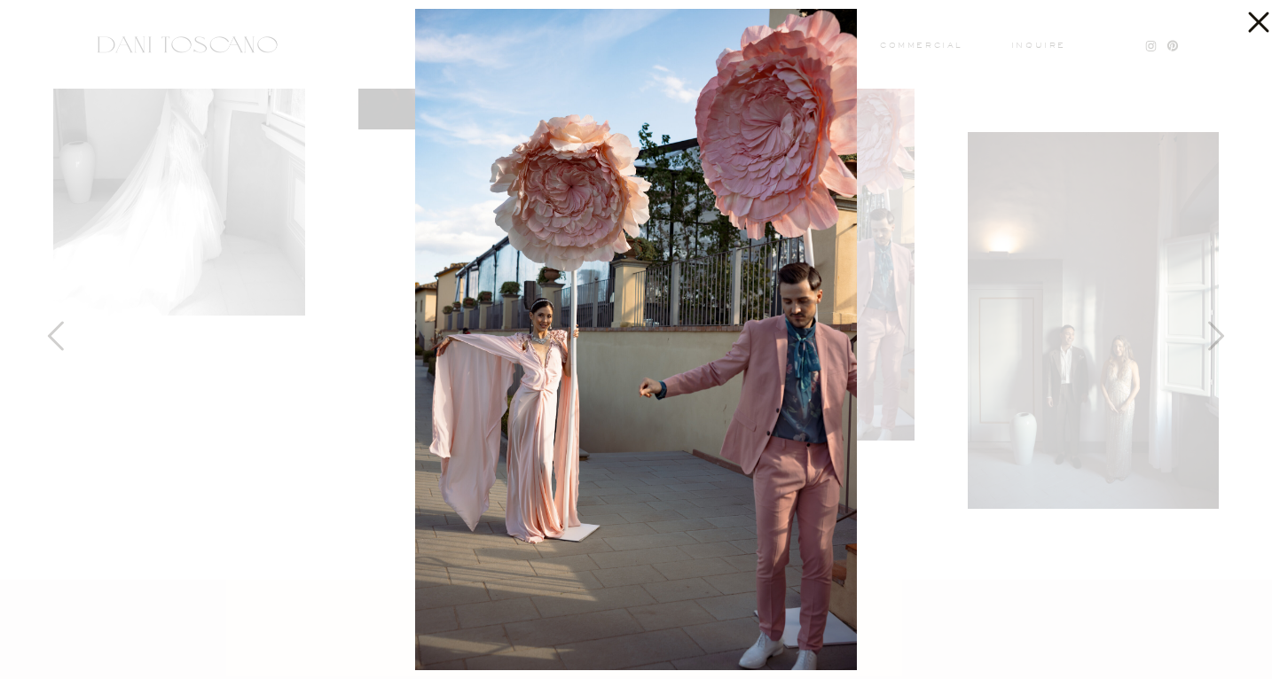
click at [1245, 24] on icon at bounding box center [1253, 17] width 35 height 35
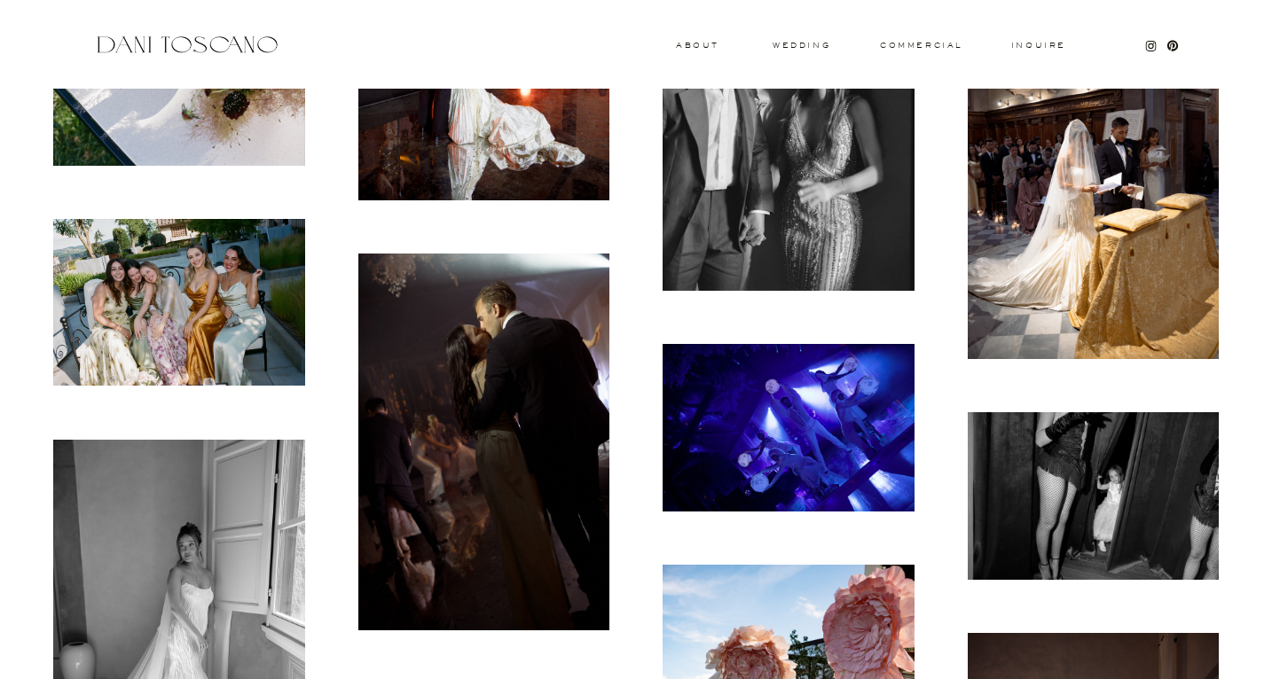
scroll to position [13803, 0]
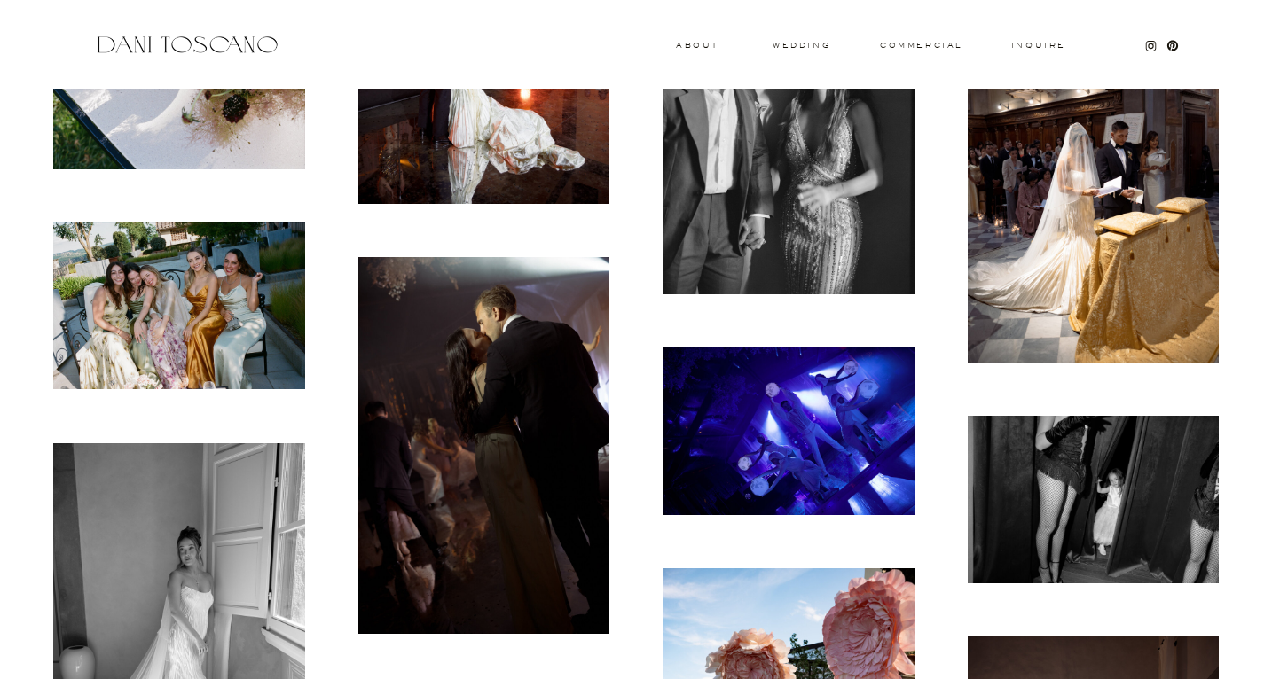
click at [199, 256] on img at bounding box center [179, 306] width 252 height 167
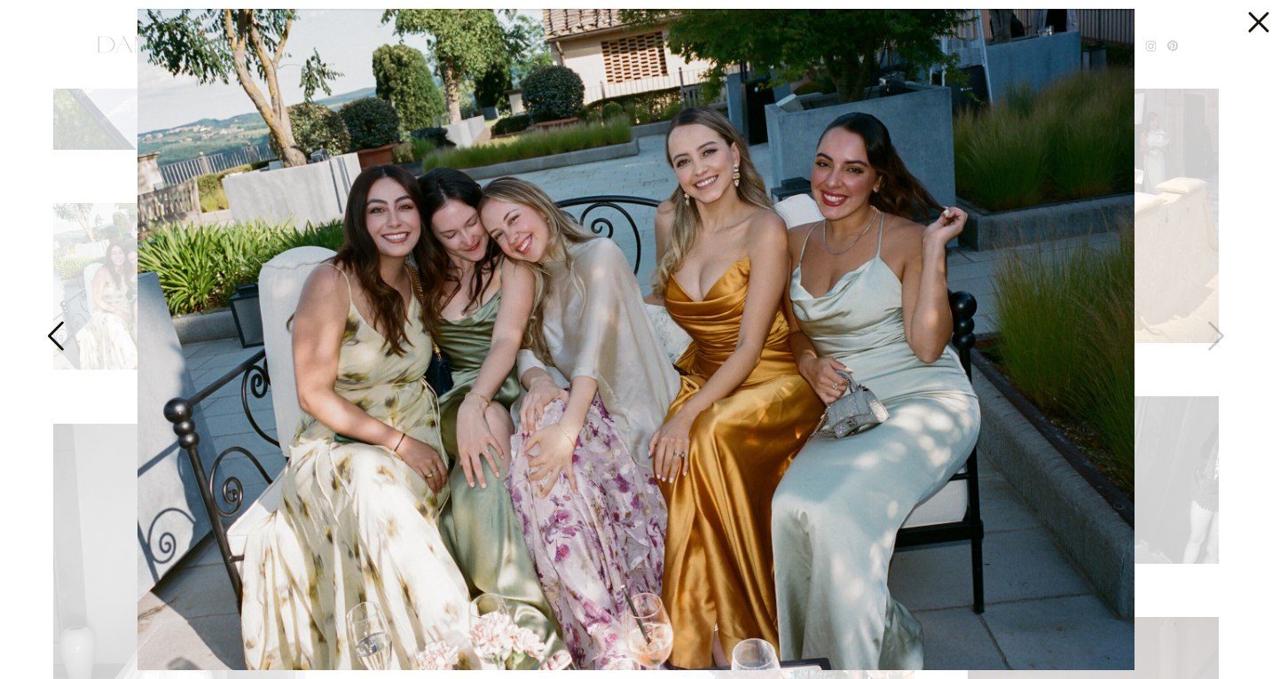
scroll to position [13824, 0]
